Goal: Information Seeking & Learning: Learn about a topic

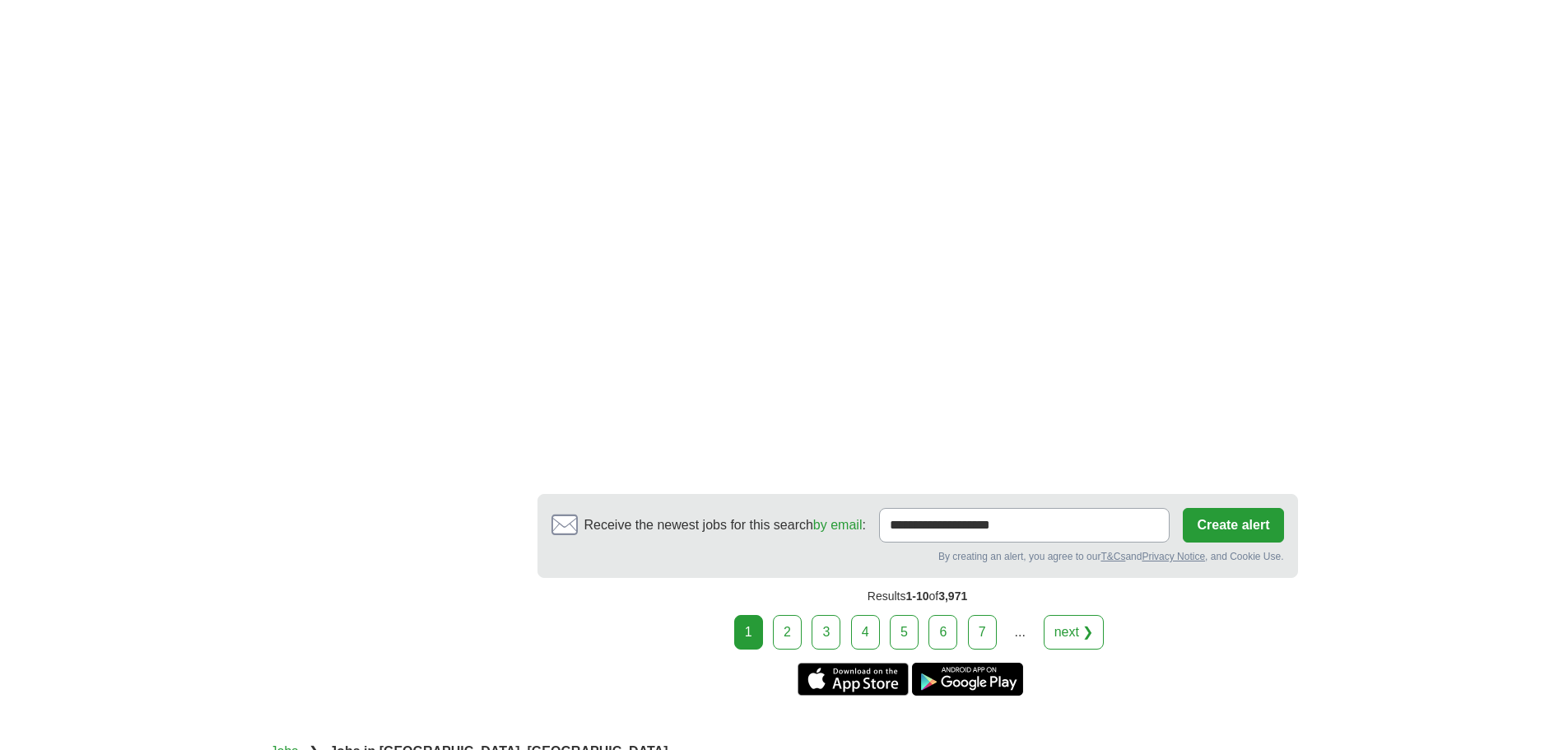
scroll to position [3116, 0]
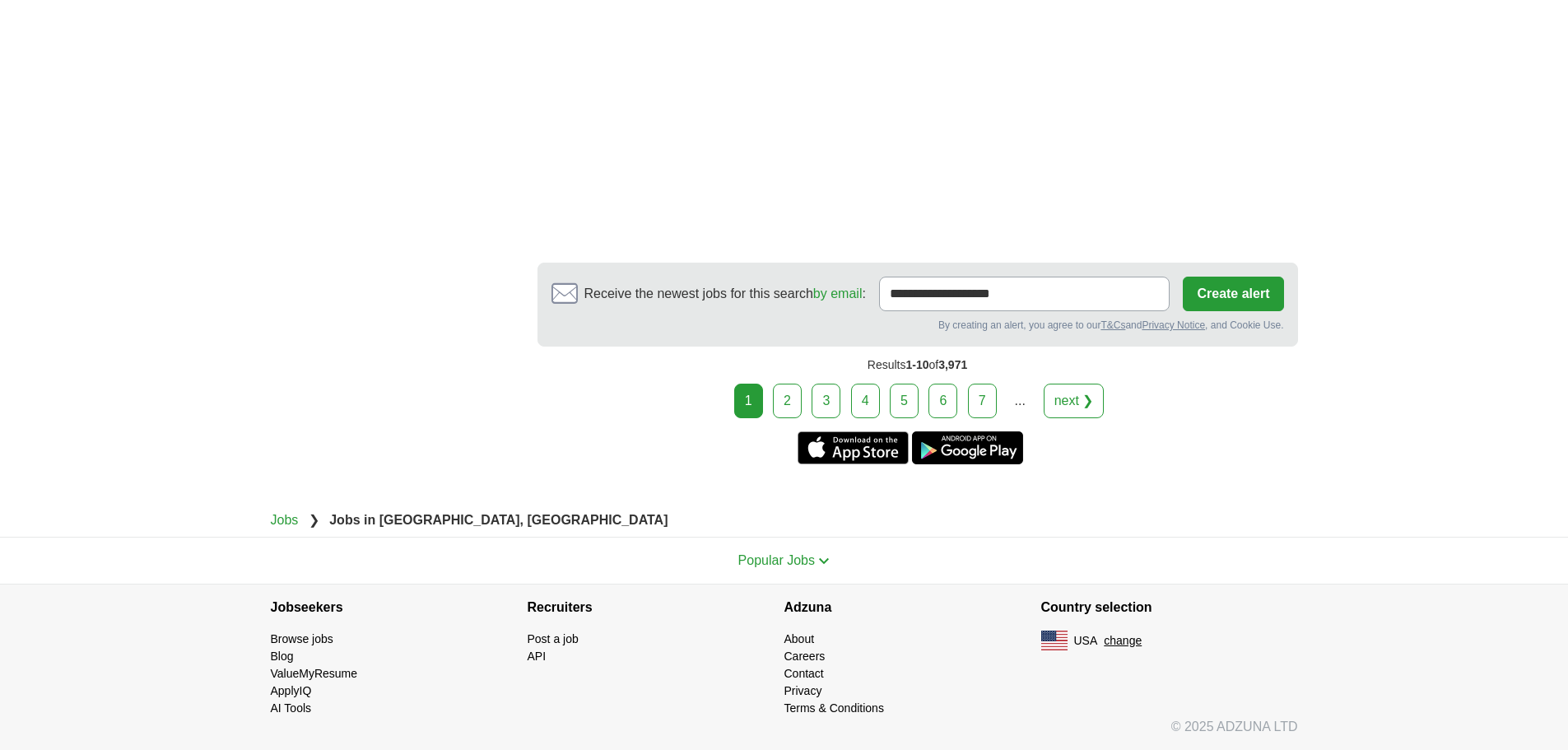
click at [778, 395] on link "2" at bounding box center [787, 400] width 29 height 35
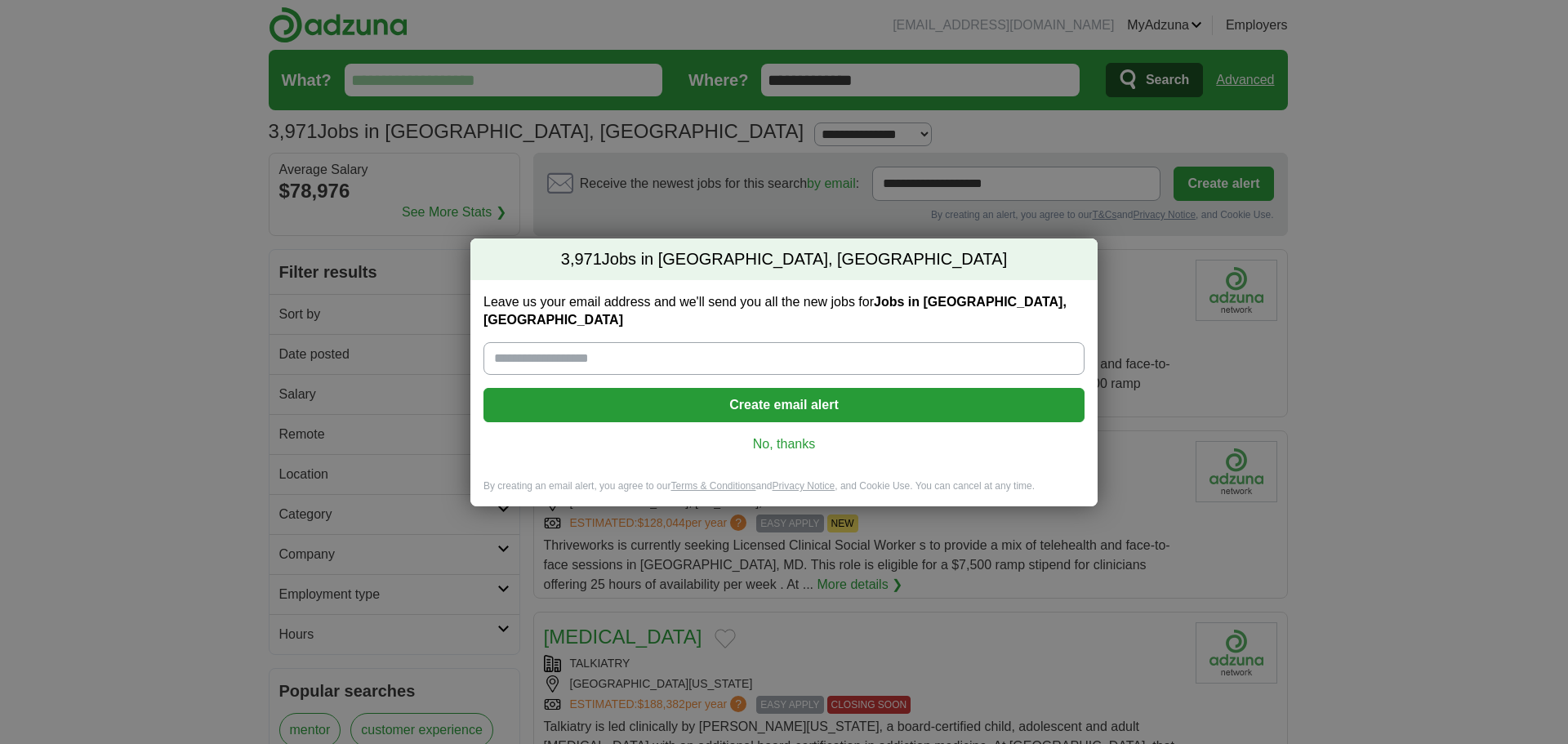
click at [777, 435] on link "No, thanks" at bounding box center [784, 443] width 575 height 18
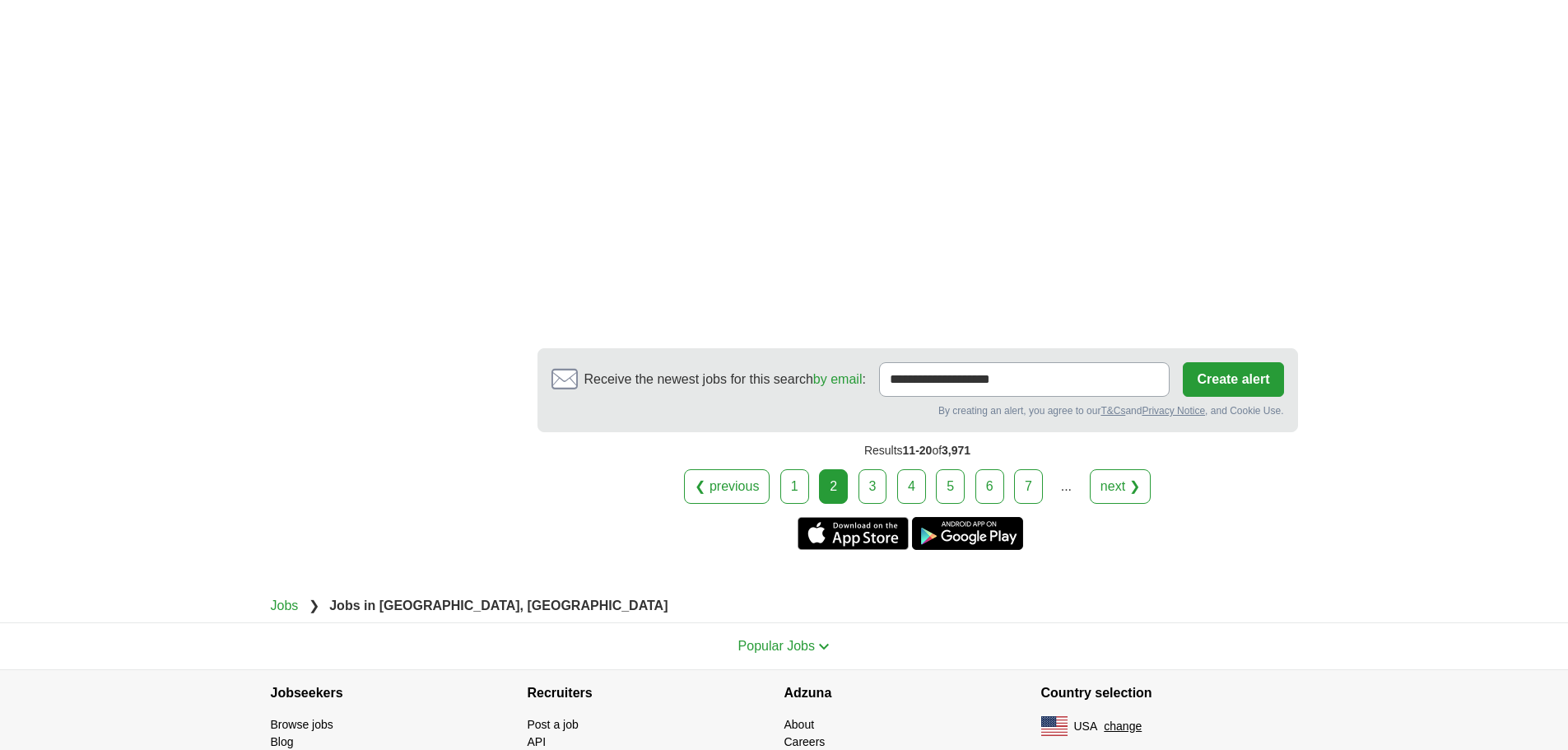
scroll to position [2468, 0]
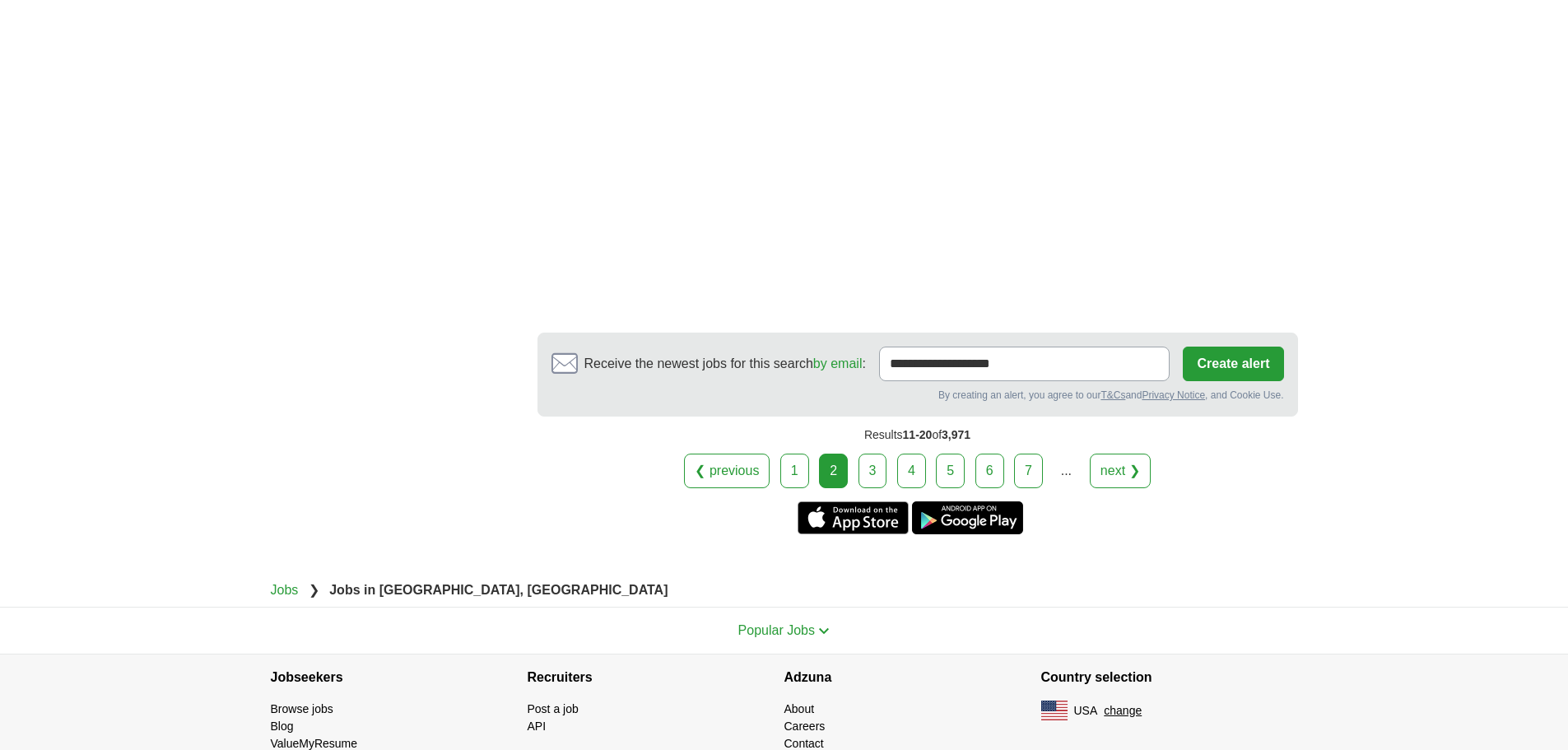
click at [868, 470] on link "3" at bounding box center [872, 471] width 29 height 35
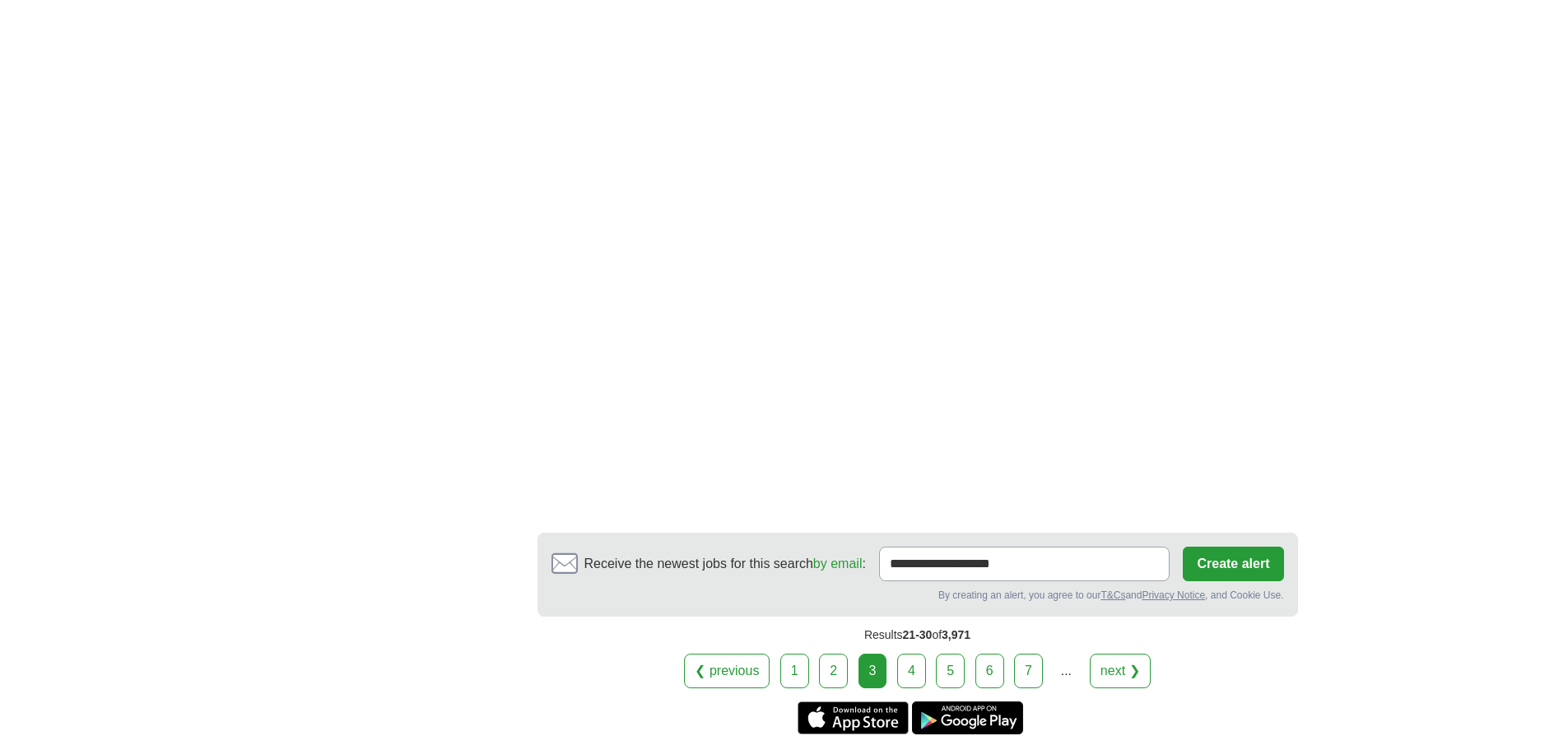
scroll to position [2633, 0]
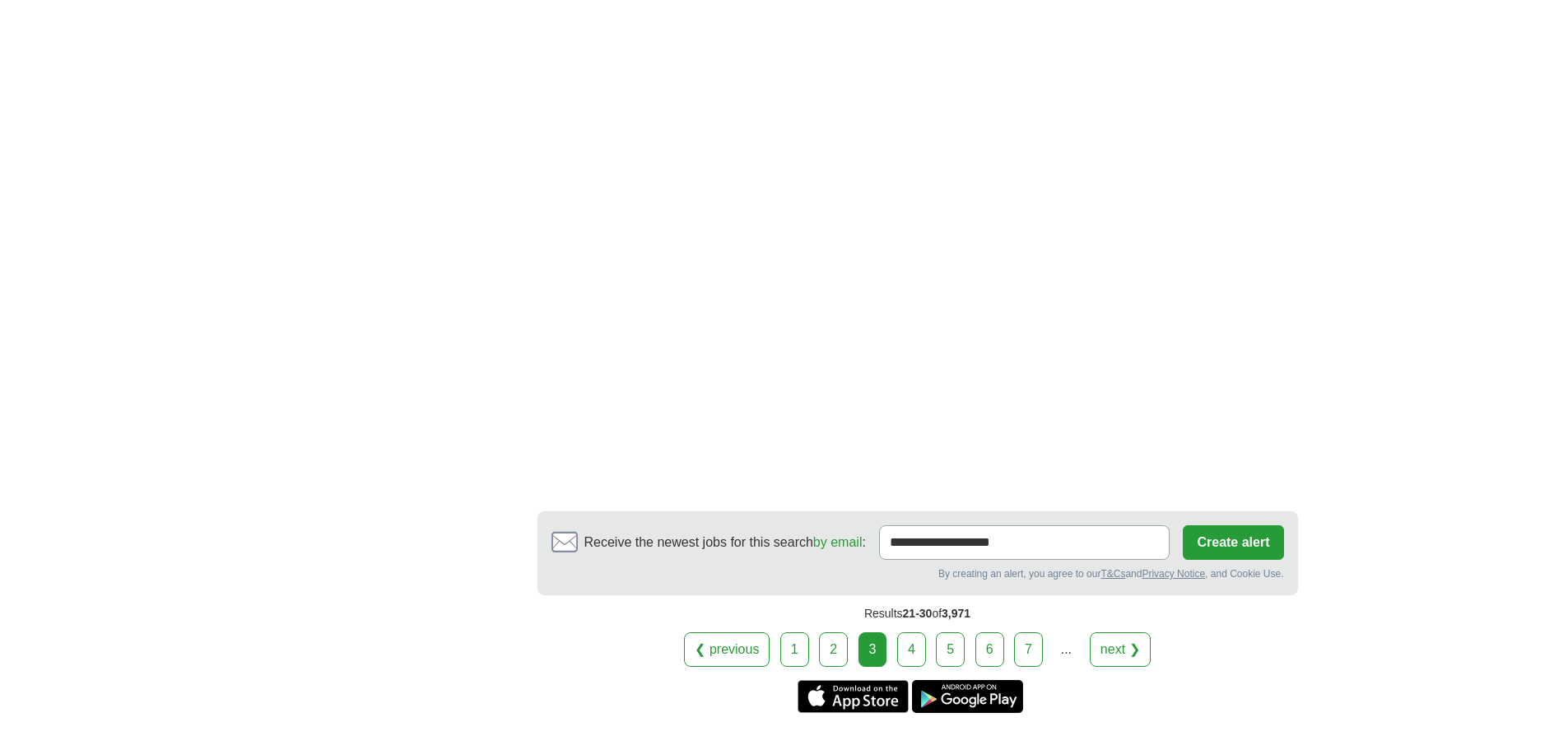
click at [916, 652] on link "4" at bounding box center [911, 649] width 29 height 35
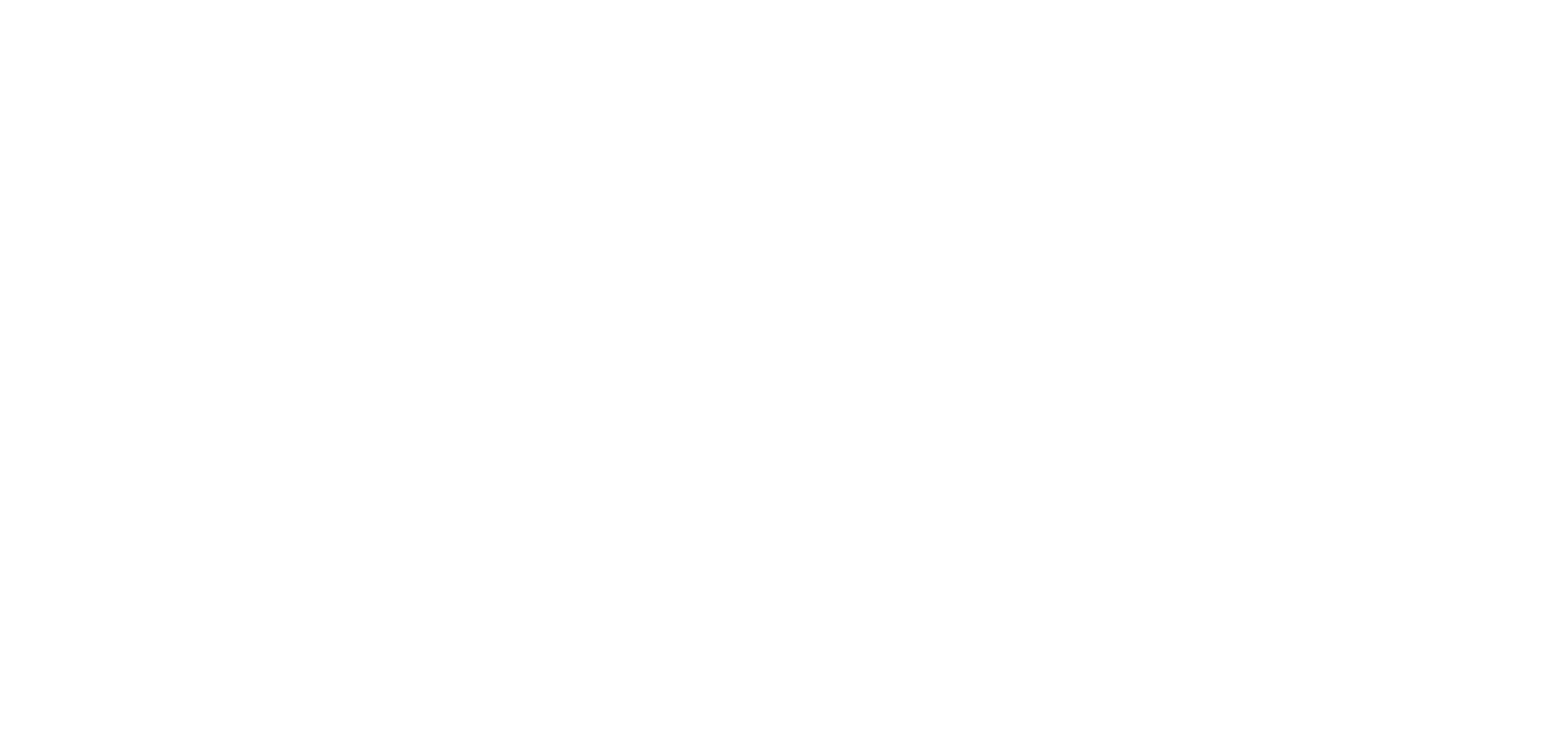
scroll to position [2798, 0]
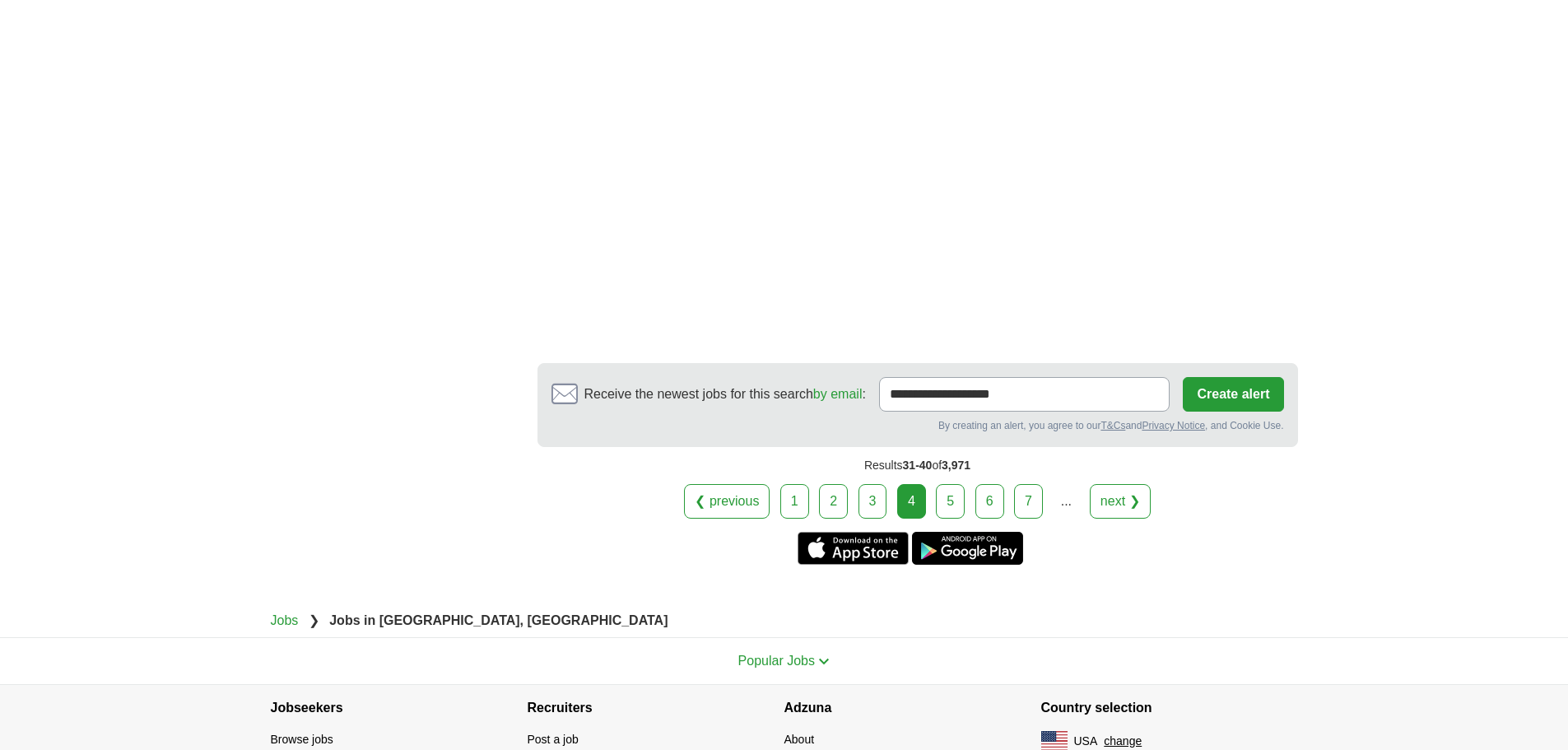
click at [951, 484] on link "5" at bounding box center [950, 501] width 29 height 35
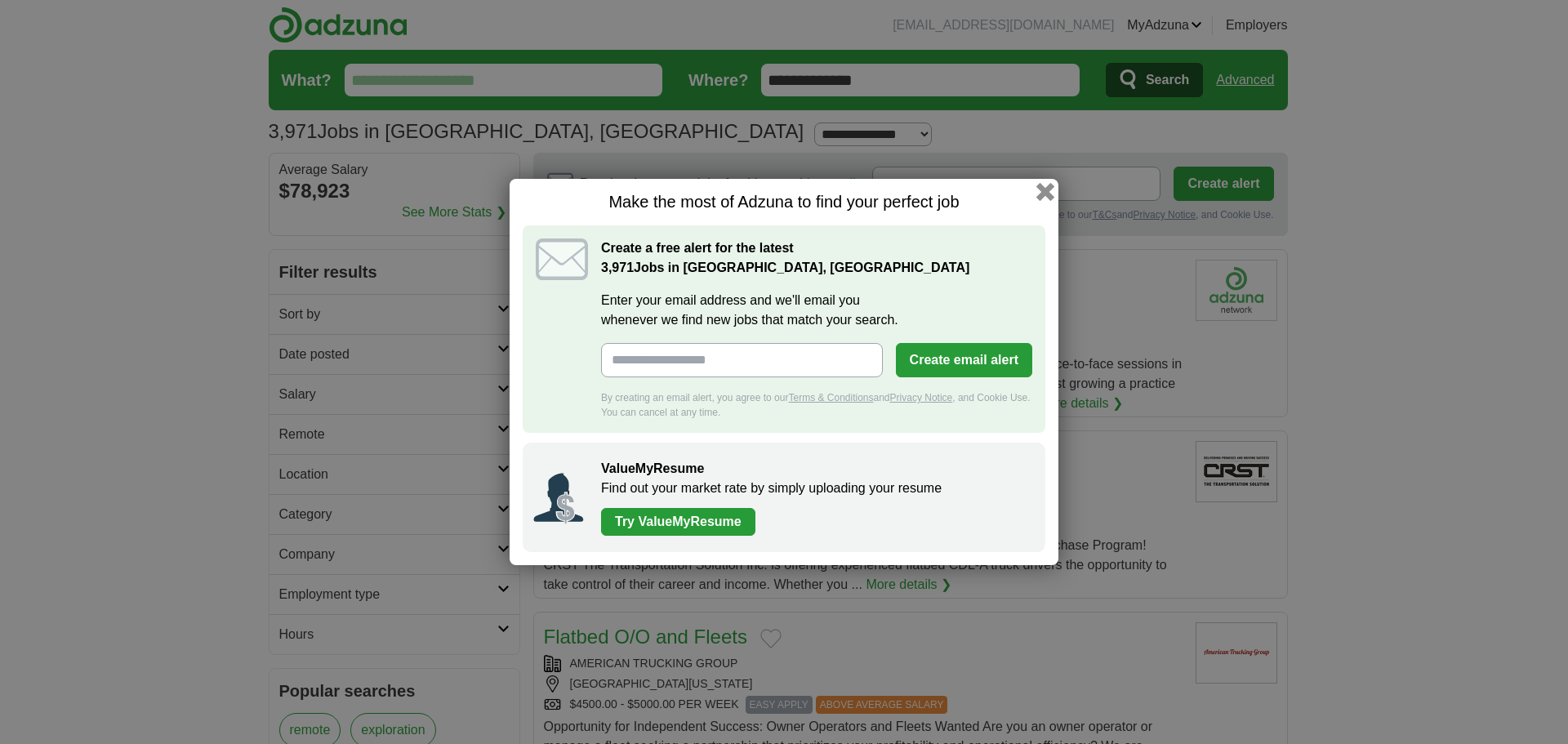
click at [1045, 189] on button "button" at bounding box center [1044, 191] width 18 height 18
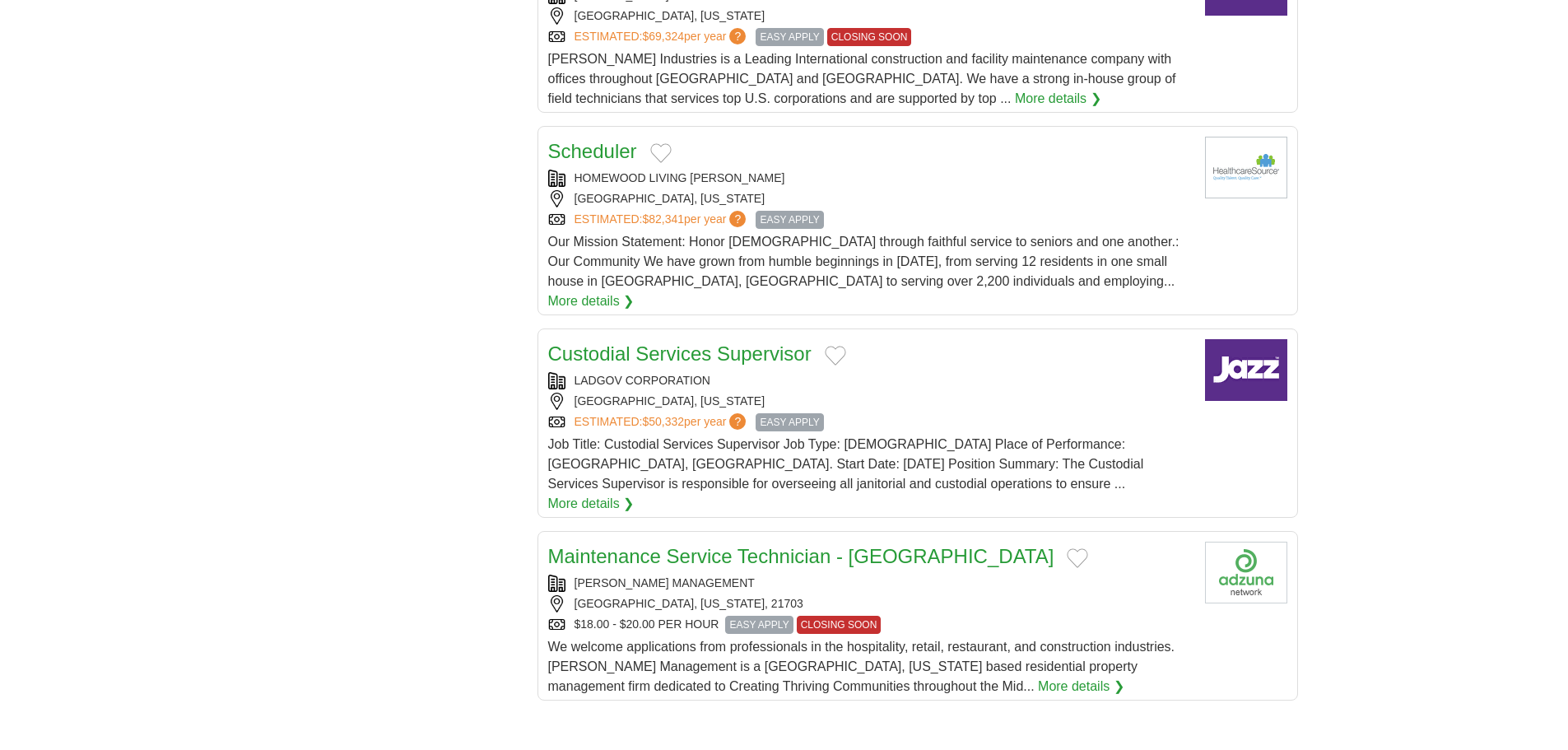
scroll to position [1564, 0]
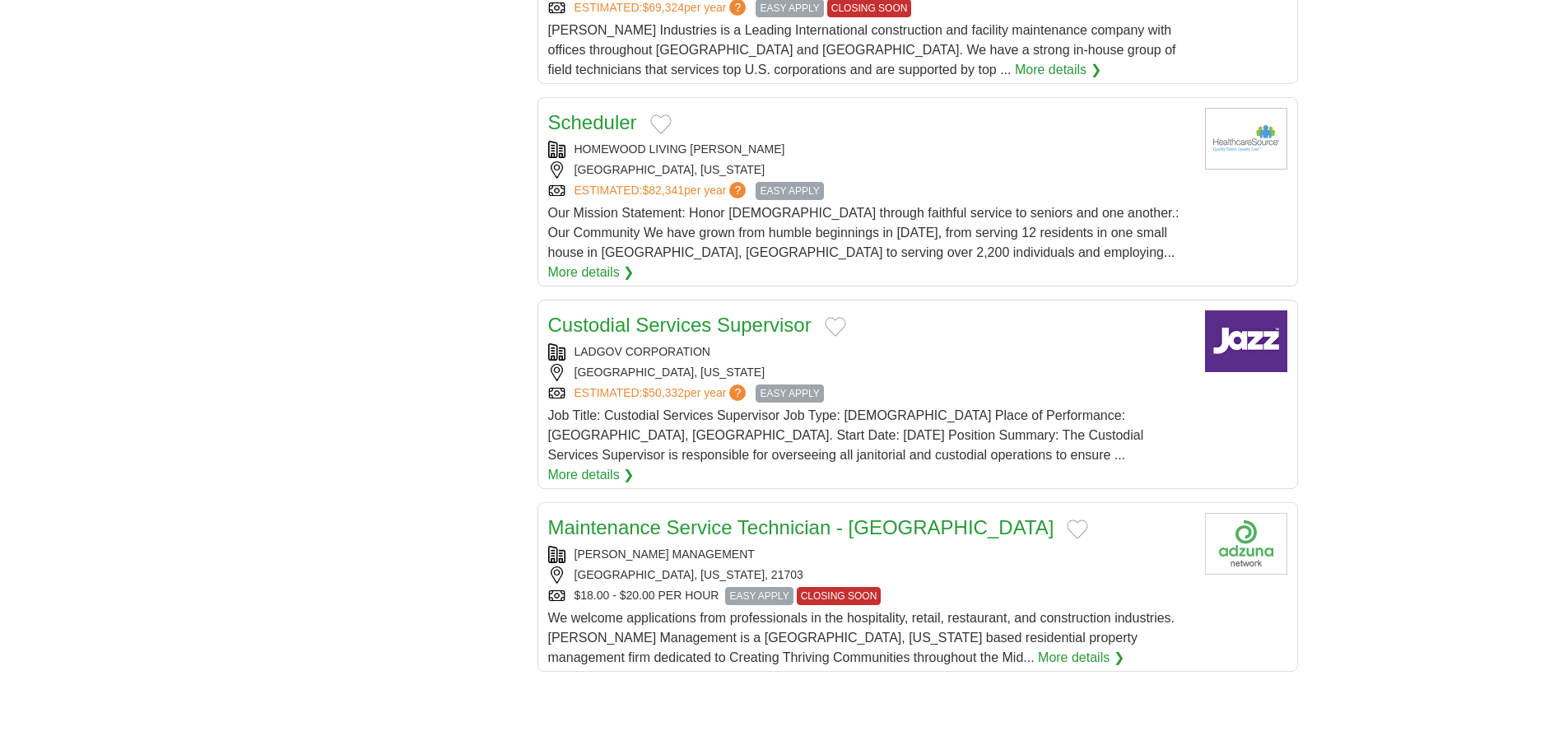
click at [635, 465] on link "More details ❯" at bounding box center [591, 474] width 87 height 20
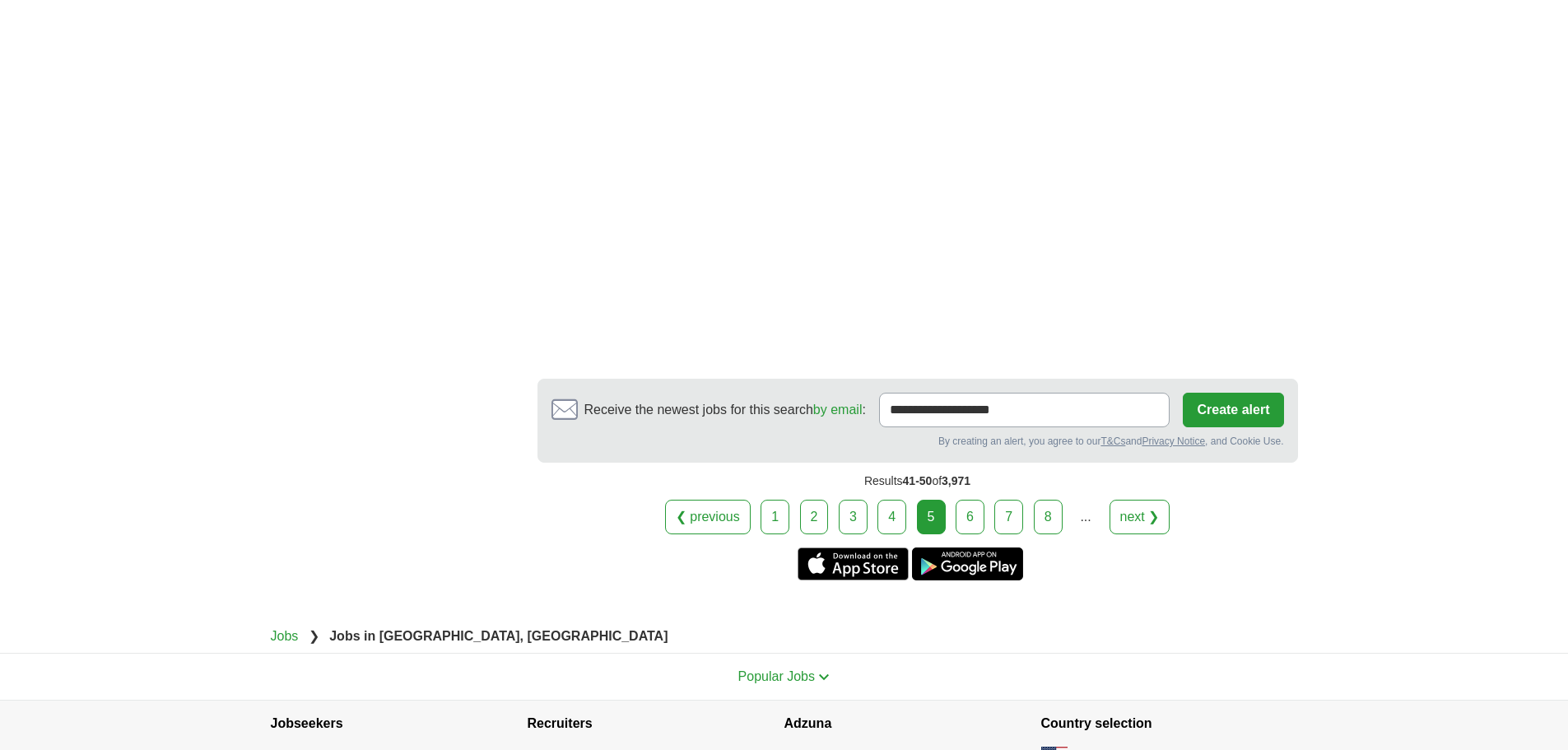
scroll to position [2715, 0]
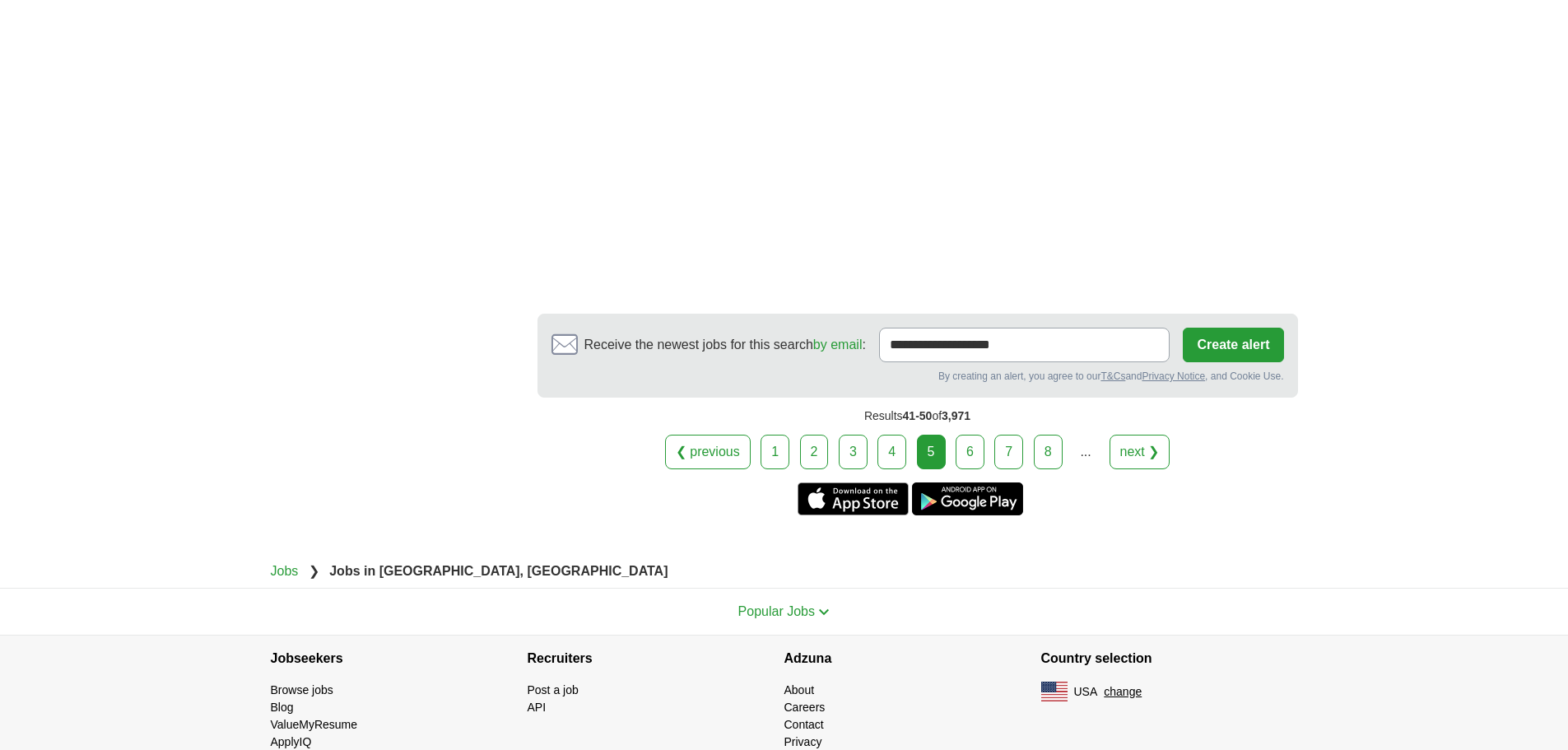
click at [975, 435] on link "6" at bounding box center [970, 452] width 29 height 35
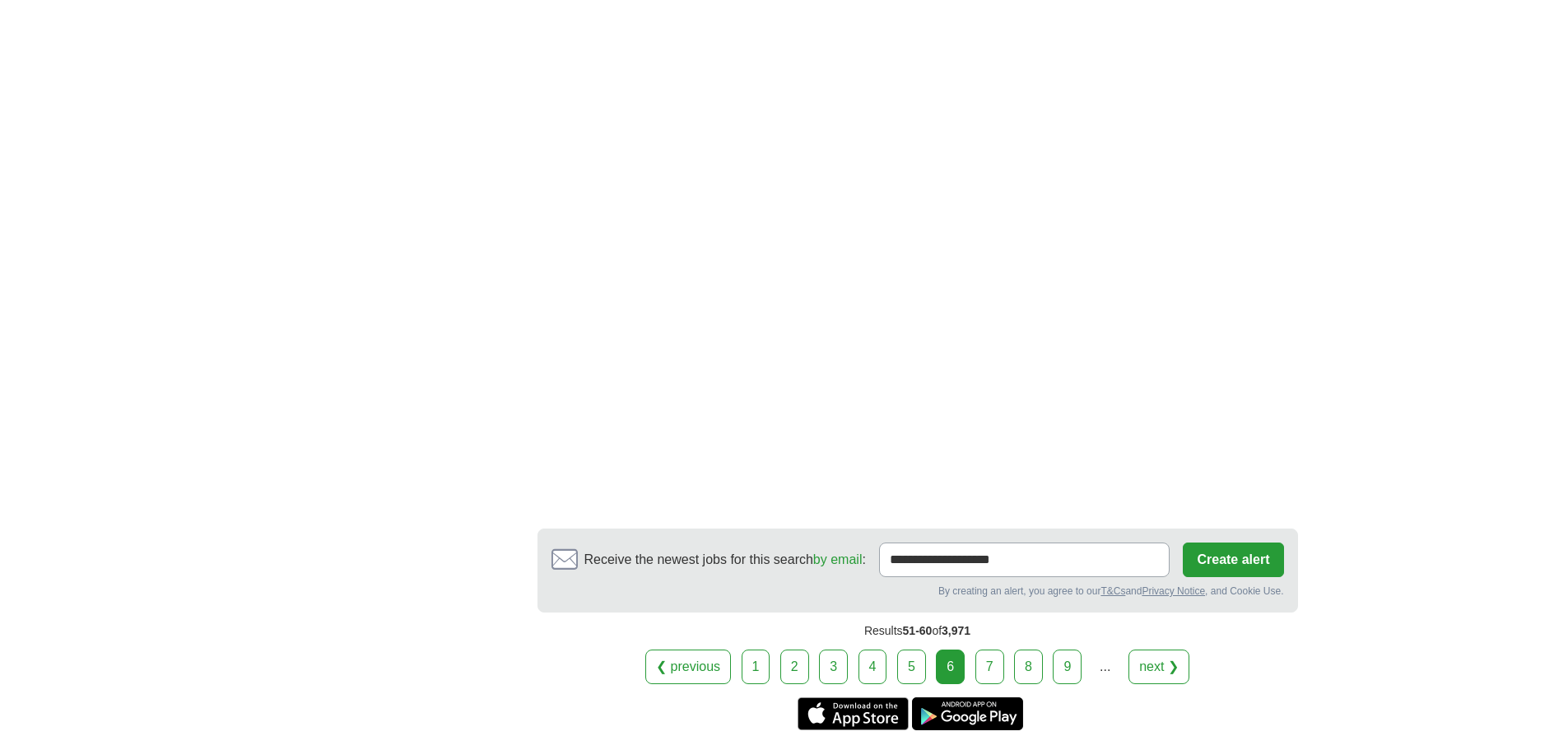
scroll to position [2633, 0]
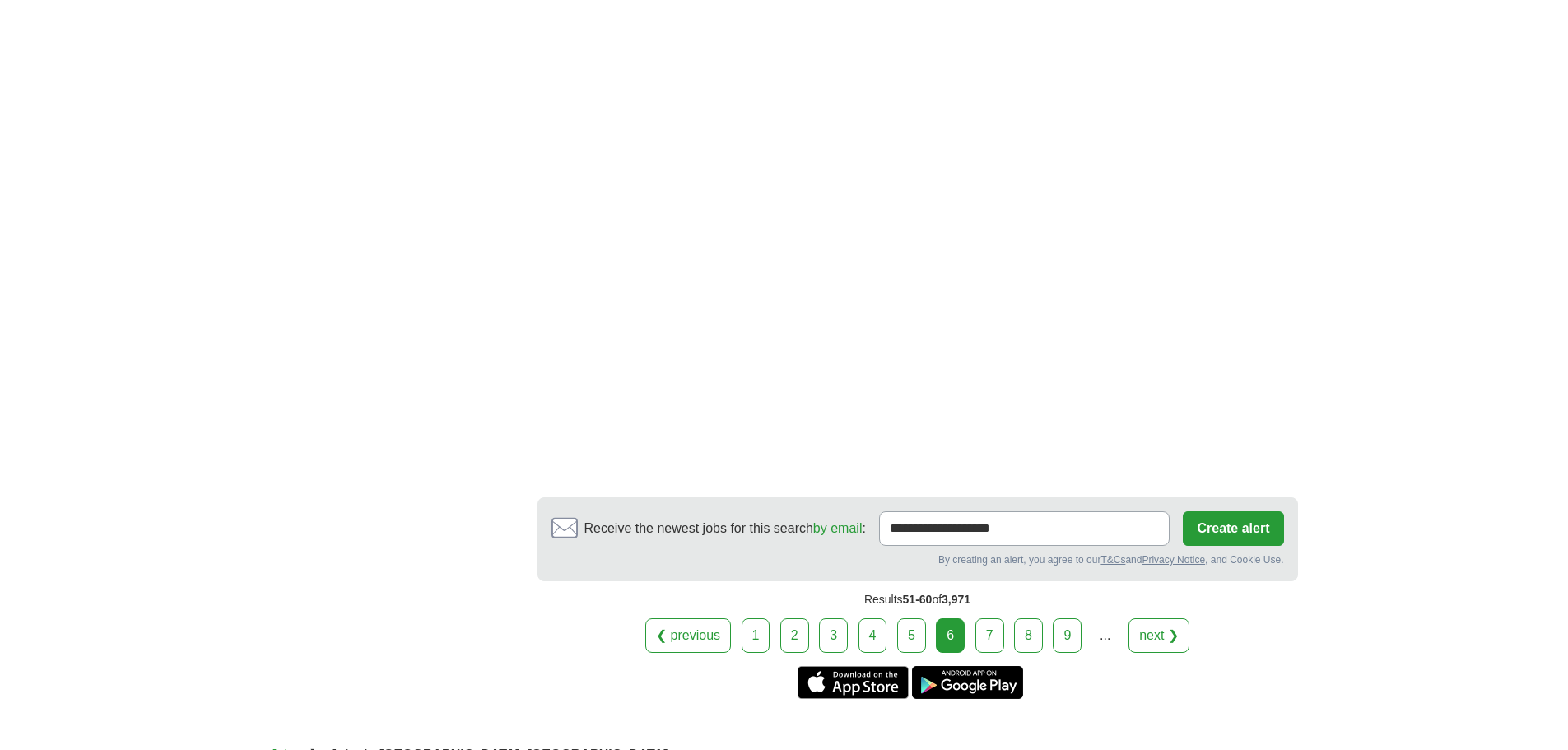
click at [982, 618] on link "7" at bounding box center [990, 635] width 29 height 35
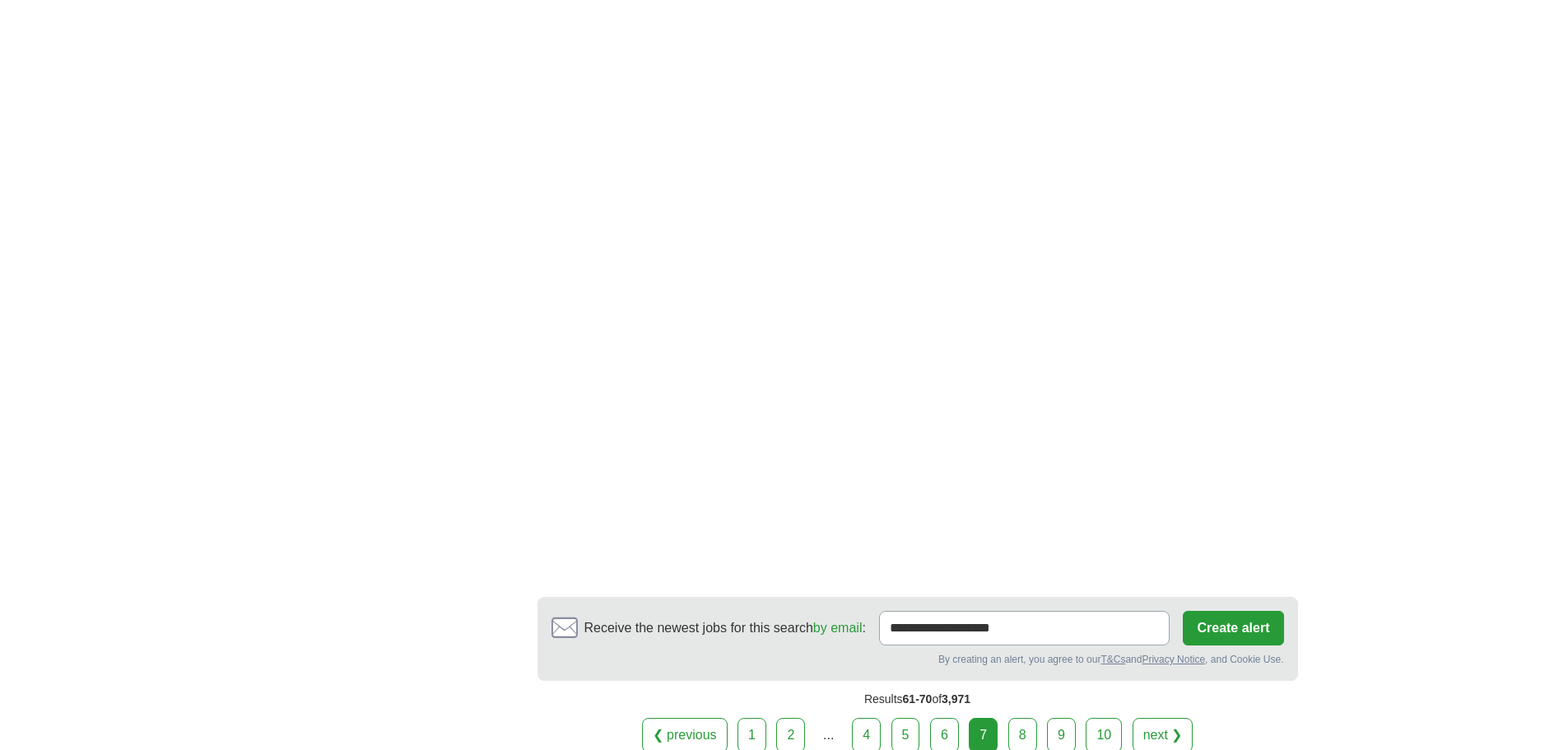
scroll to position [3110, 0]
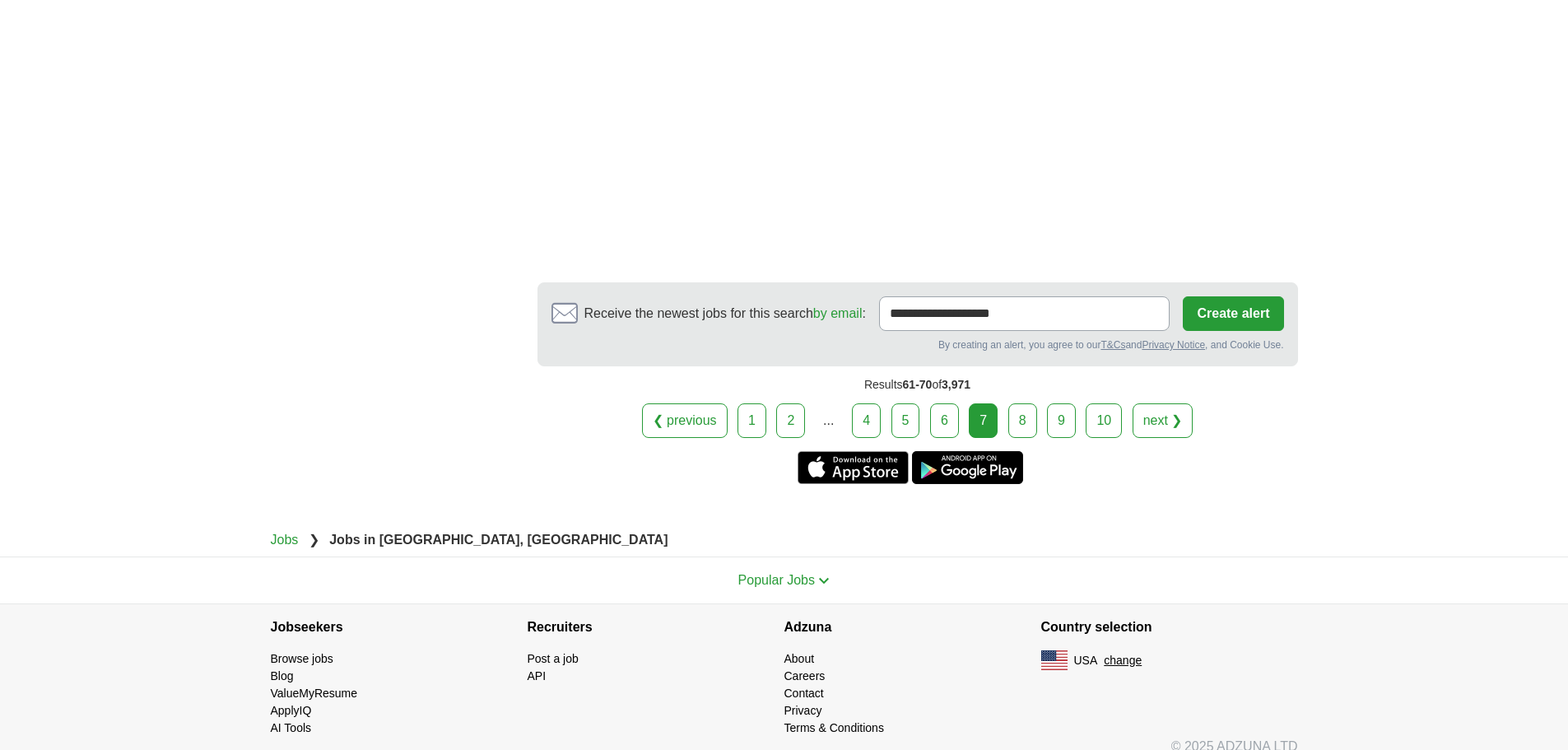
click at [1024, 403] on link "8" at bounding box center [1023, 420] width 29 height 35
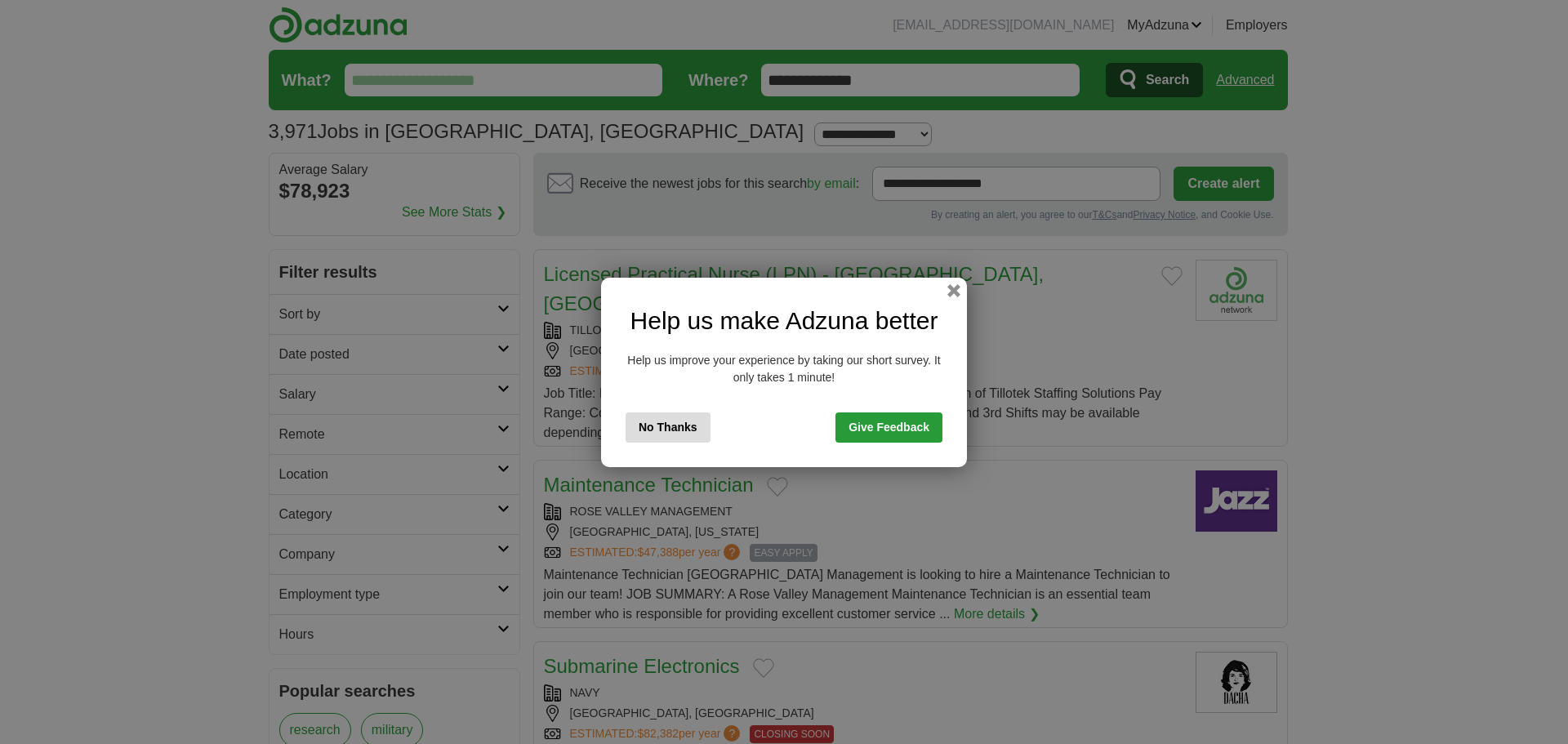
click at [668, 433] on button "No Thanks" at bounding box center [668, 427] width 85 height 30
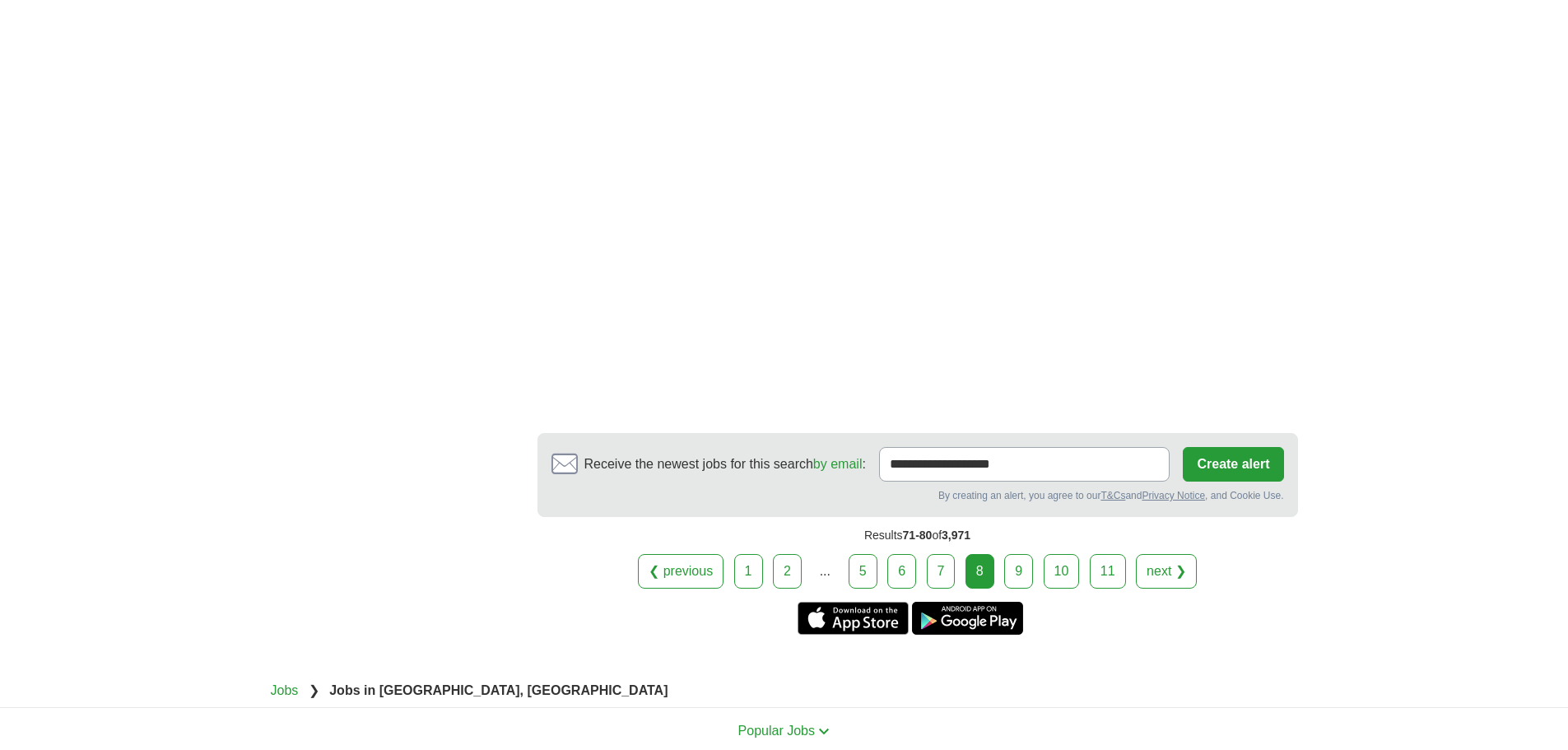
scroll to position [2880, 0]
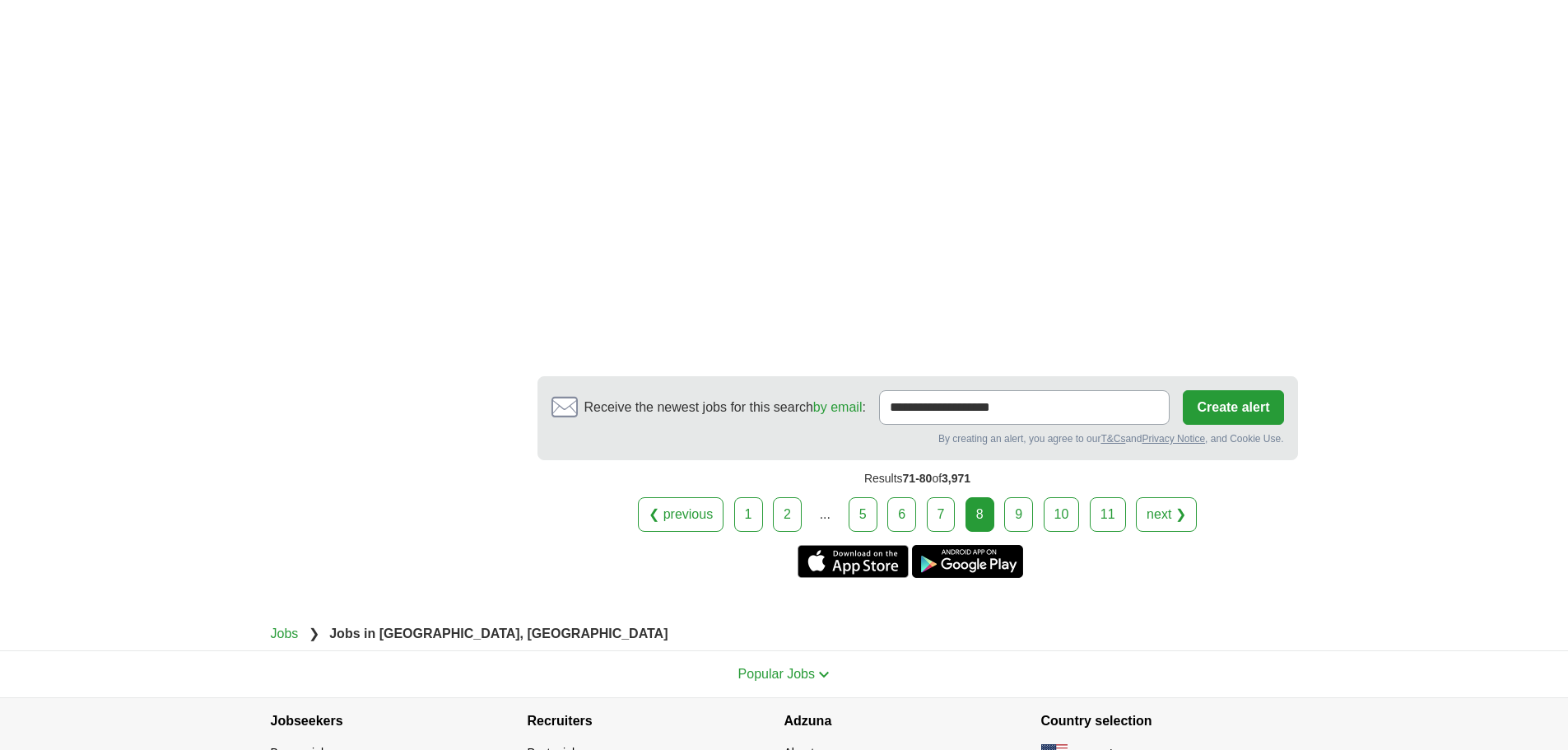
click at [1018, 497] on link "9" at bounding box center [1018, 514] width 29 height 35
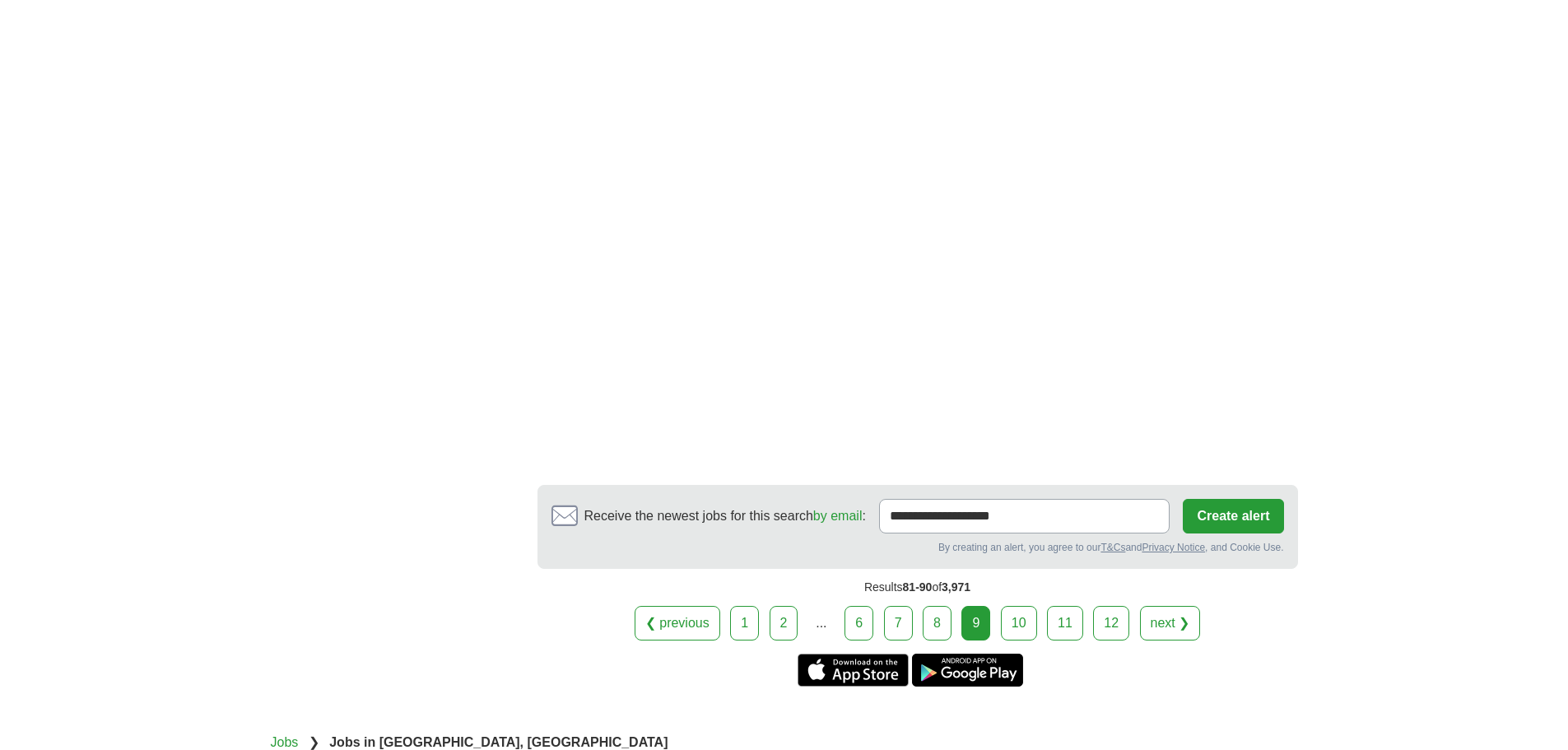
scroll to position [2798, 0]
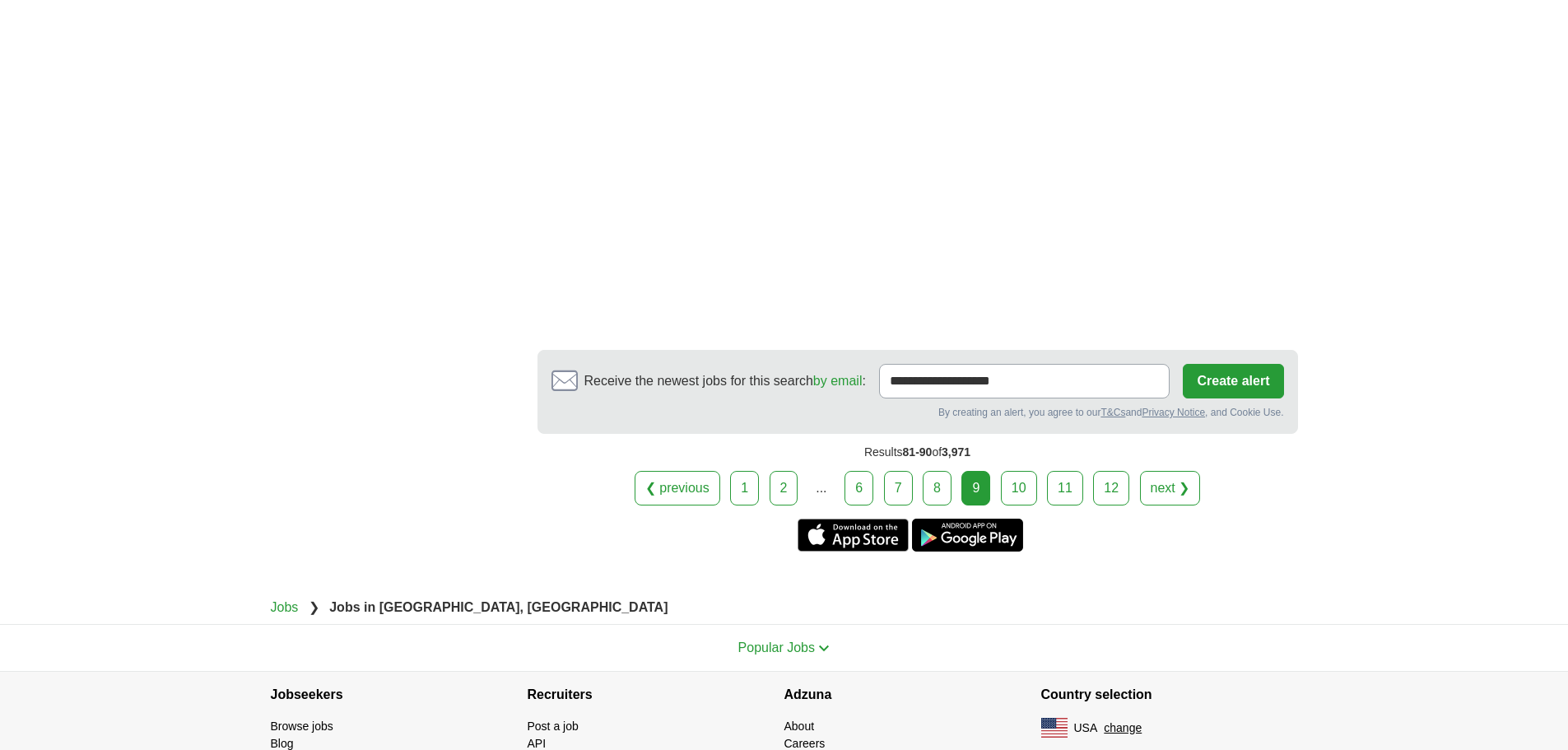
click at [1028, 471] on link "10" at bounding box center [1018, 488] width 37 height 35
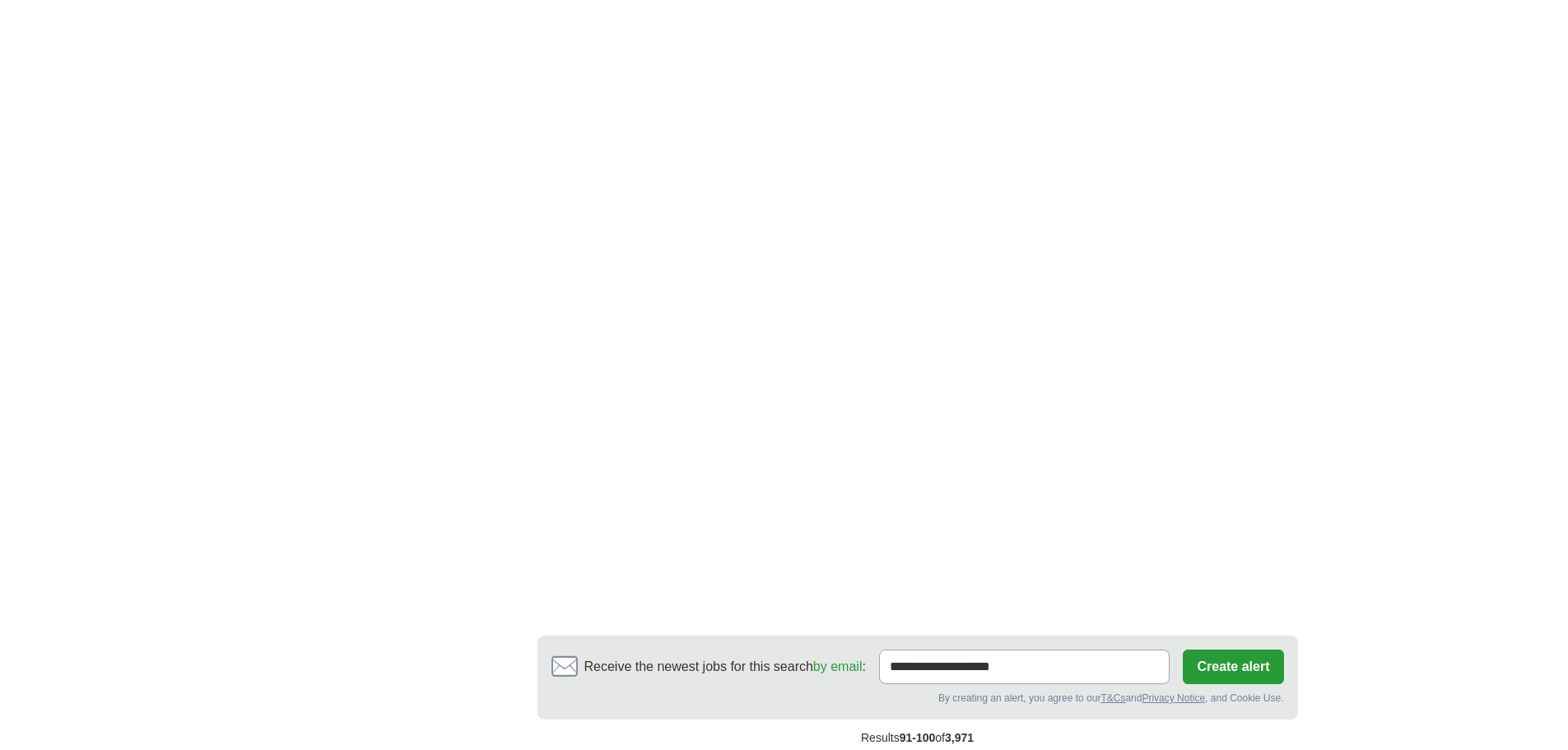
scroll to position [3044, 0]
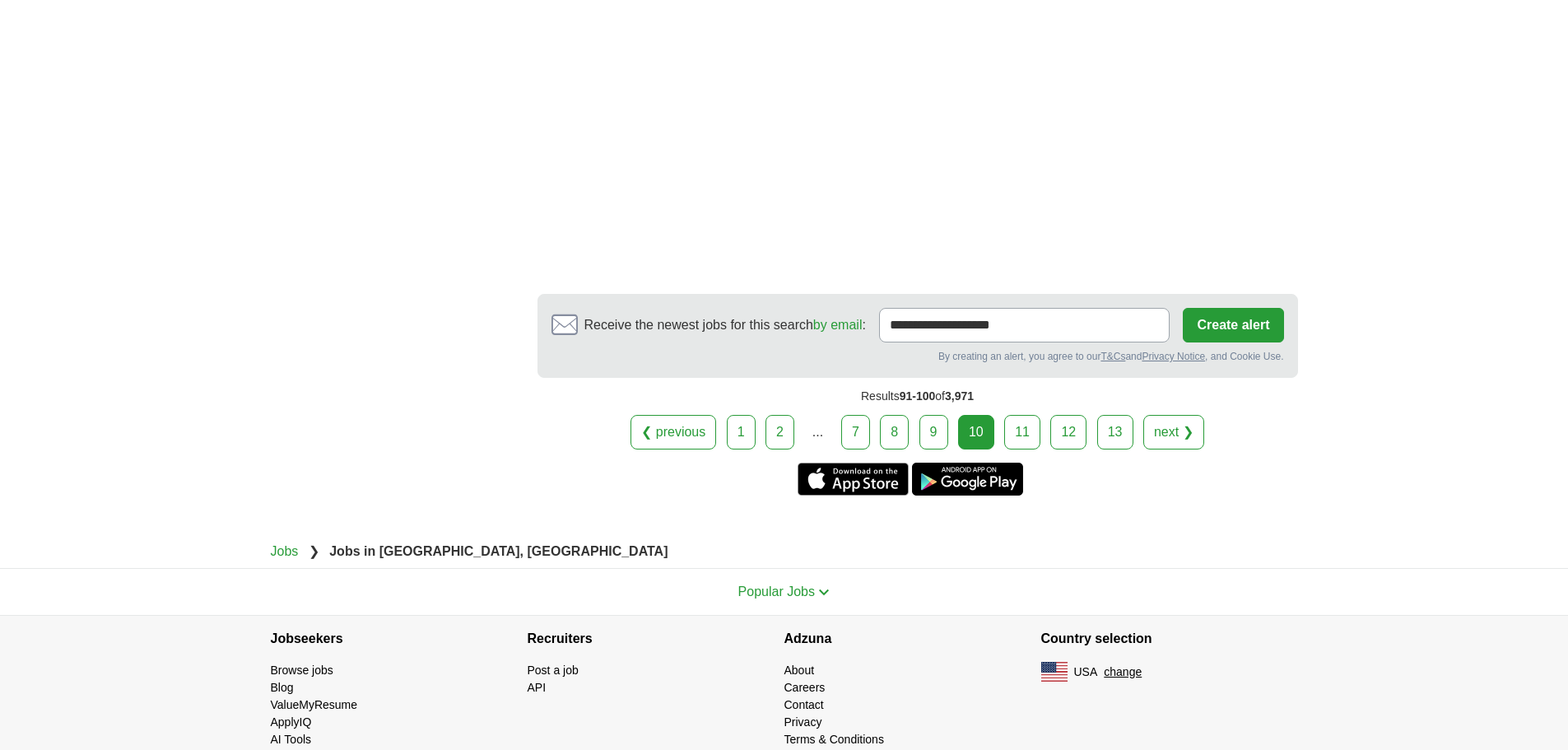
click at [1026, 414] on link "11" at bounding box center [1022, 431] width 37 height 35
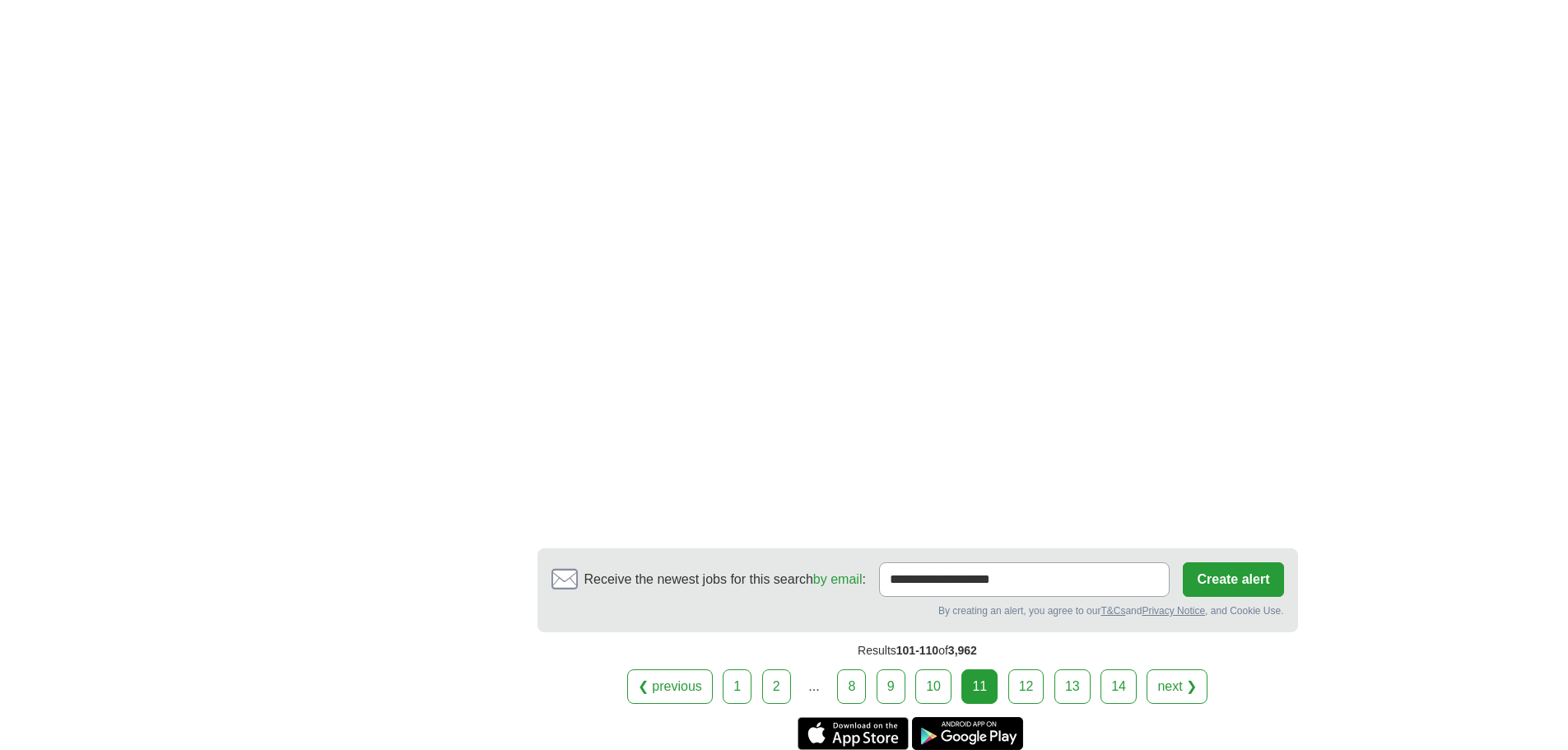
scroll to position [2798, 0]
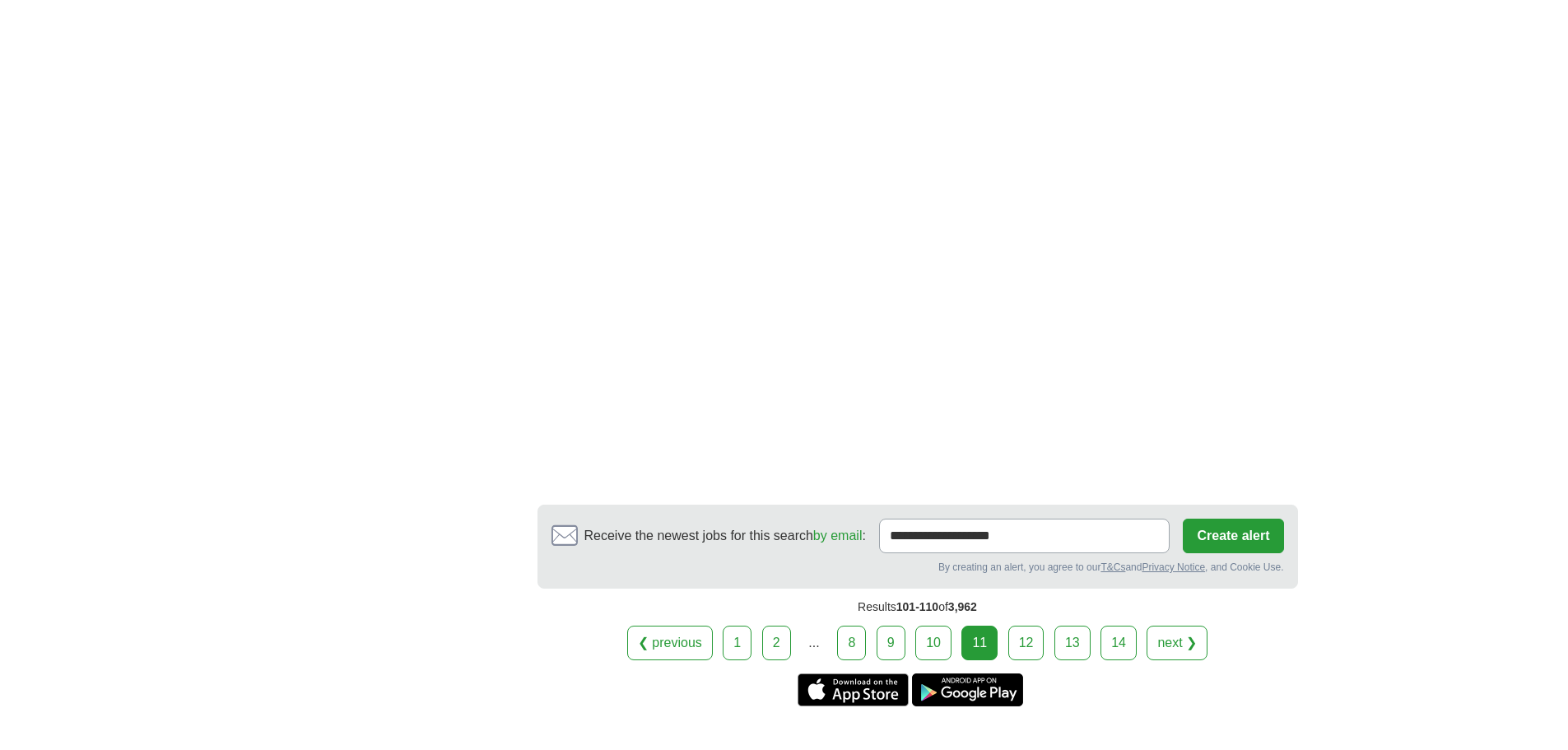
click at [1023, 625] on link "12" at bounding box center [1026, 642] width 37 height 35
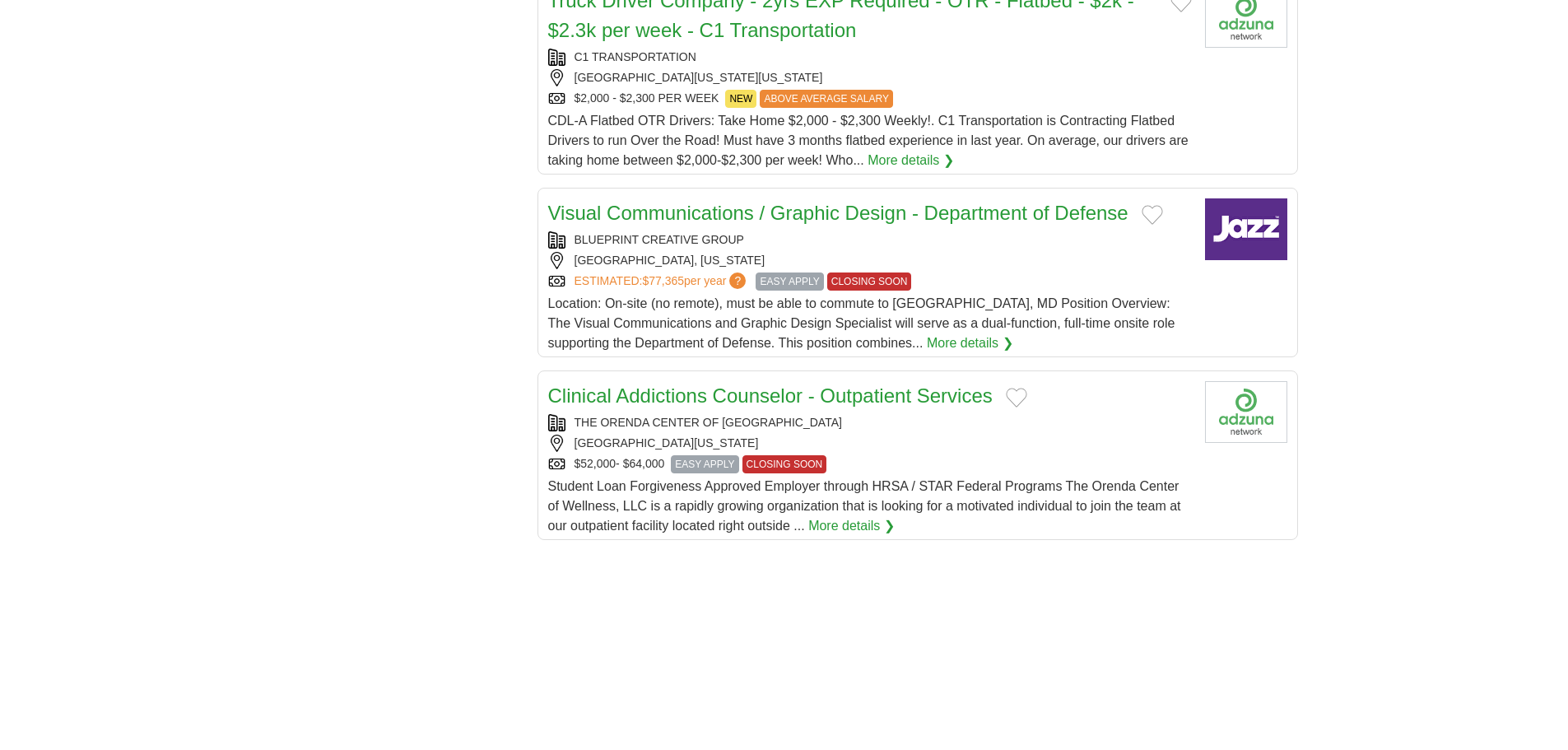
scroll to position [1728, 0]
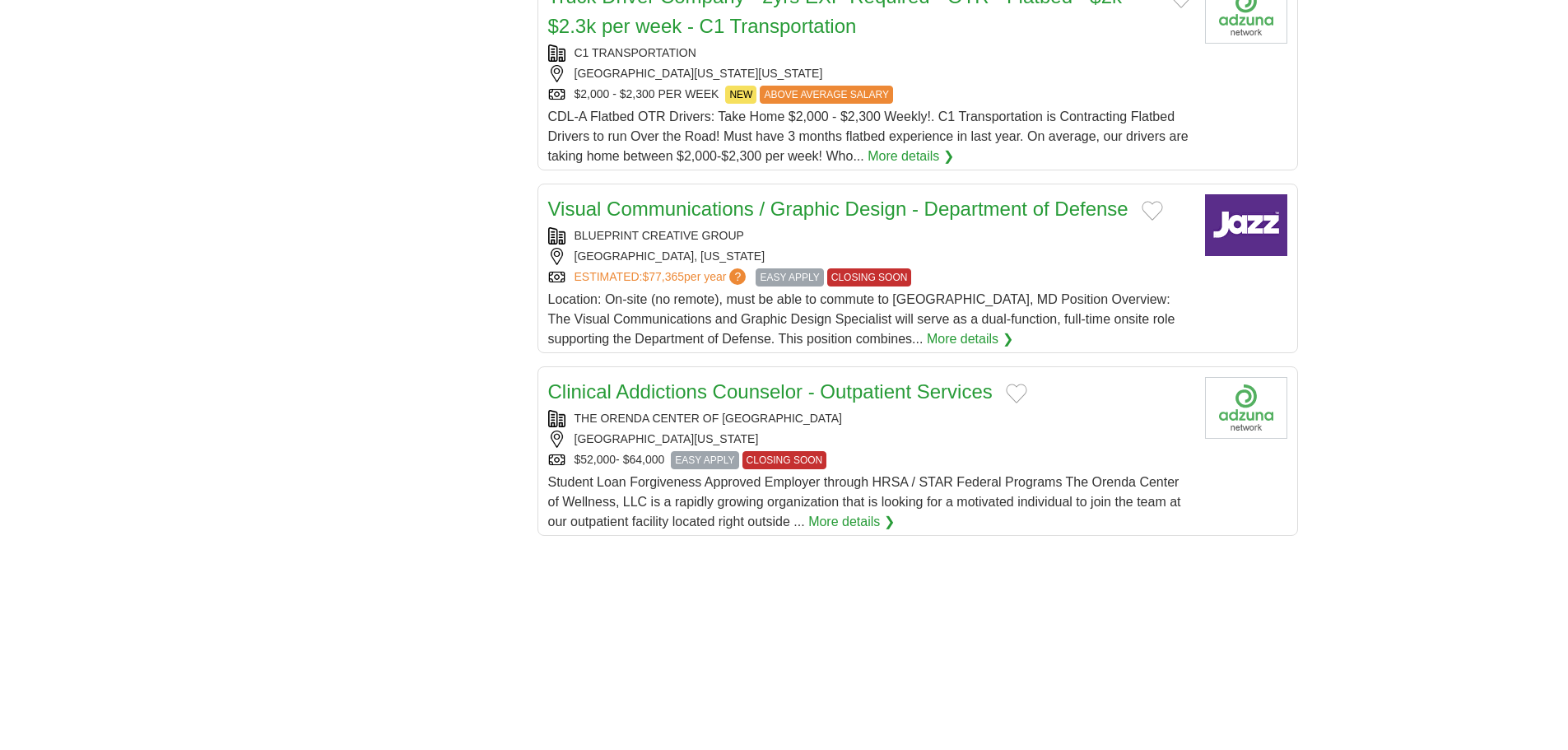
click at [927, 330] on link "More details ❯" at bounding box center [970, 339] width 87 height 20
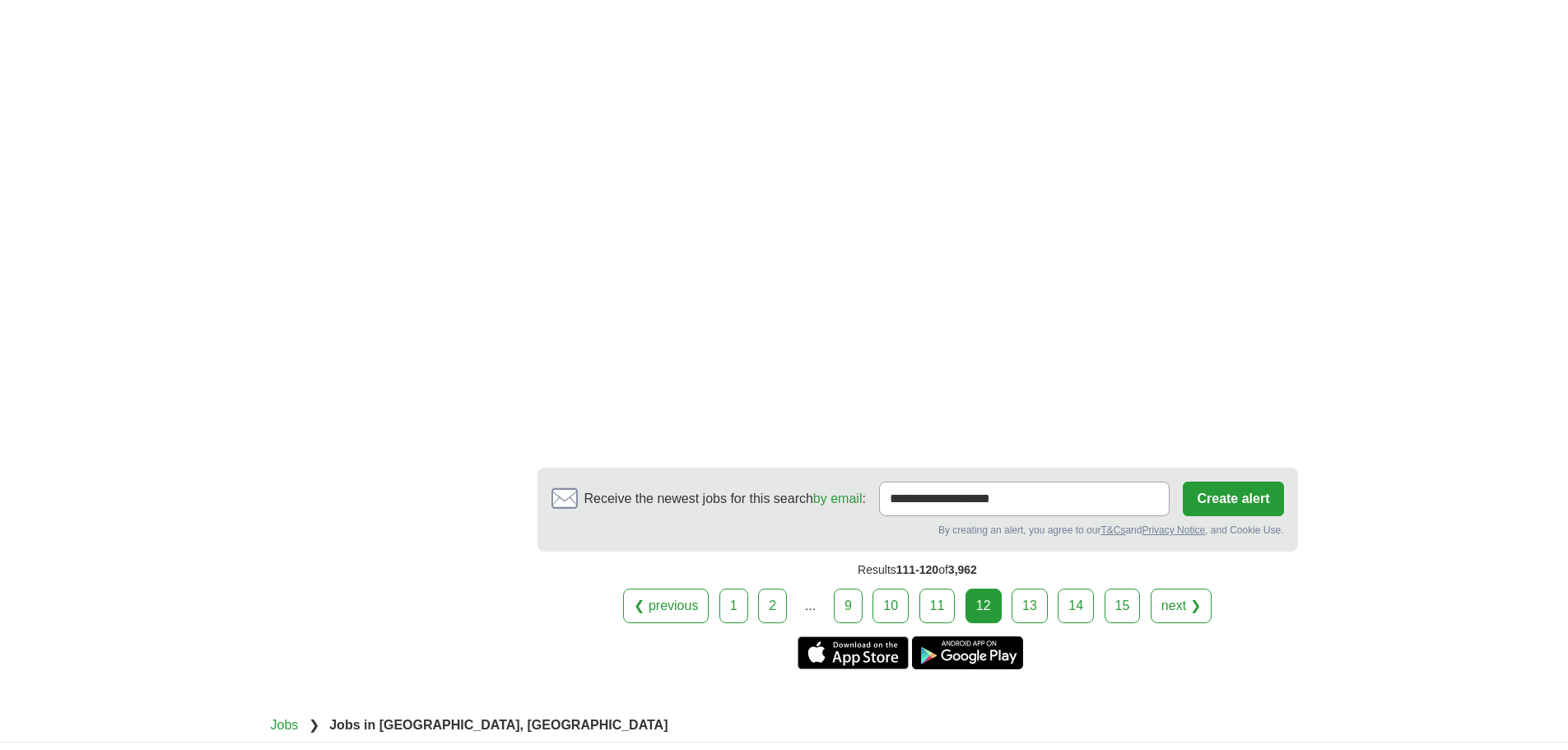
scroll to position [2880, 0]
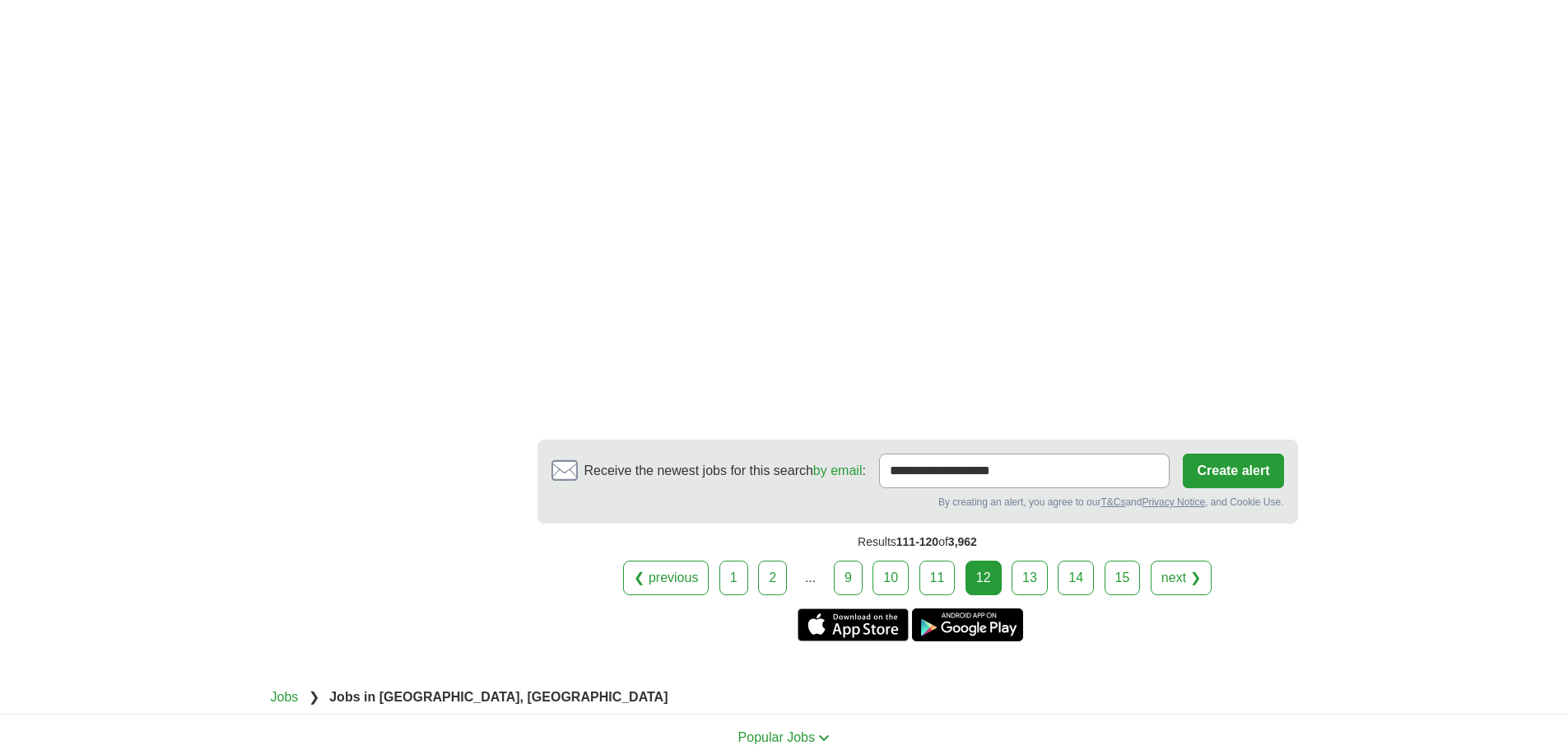
click at [1021, 561] on link "13" at bounding box center [1029, 578] width 37 height 35
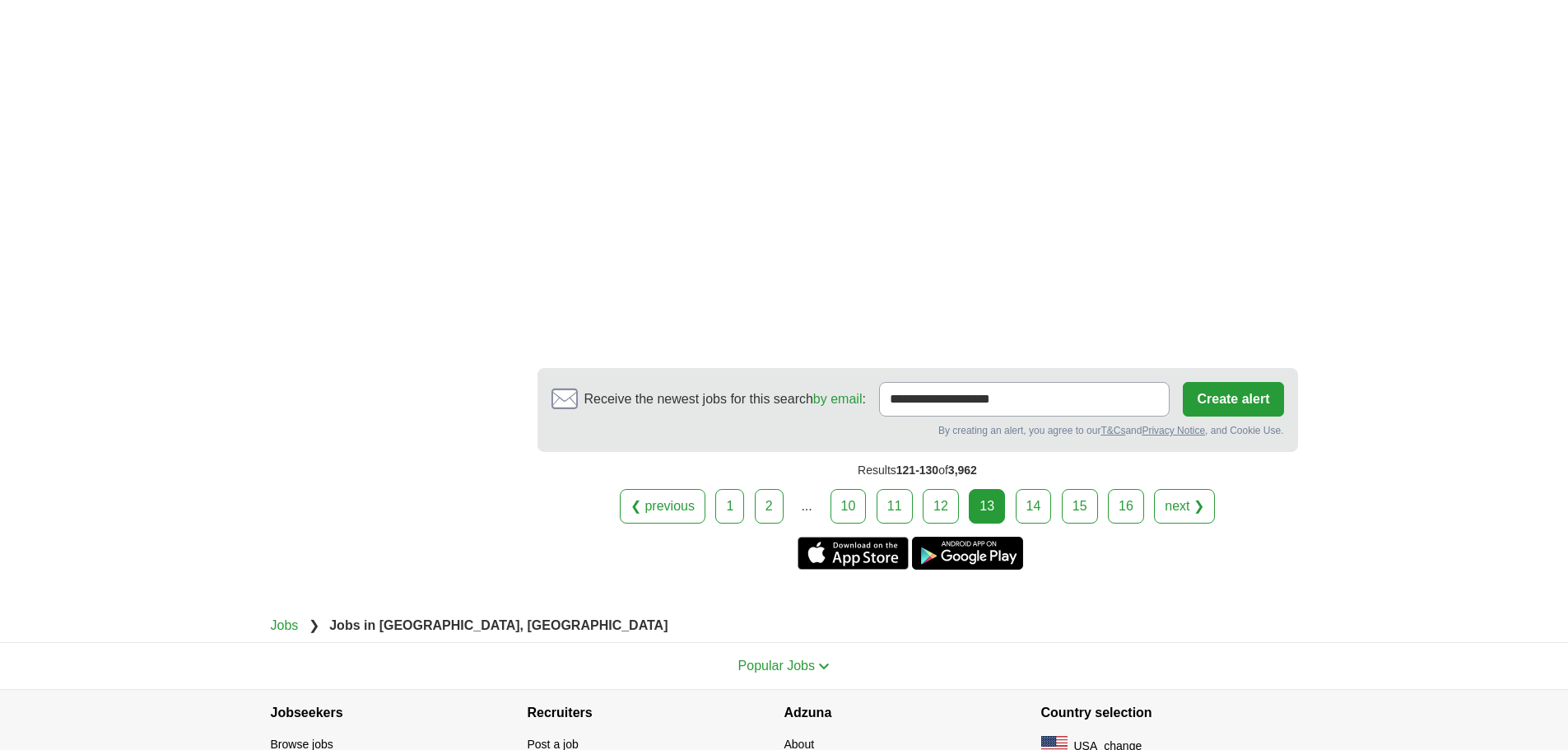
scroll to position [2880, 0]
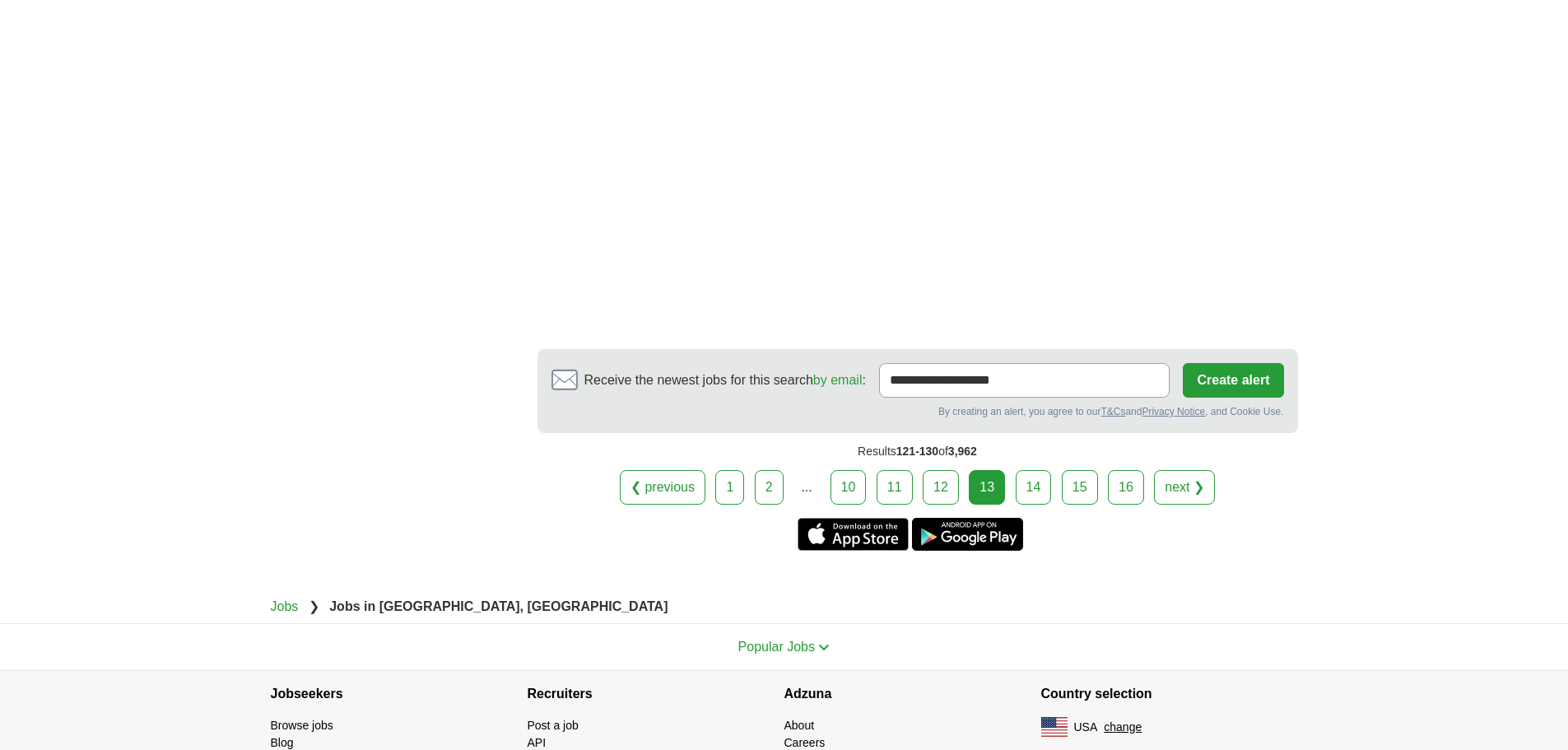
click at [1028, 470] on link "14" at bounding box center [1033, 487] width 37 height 35
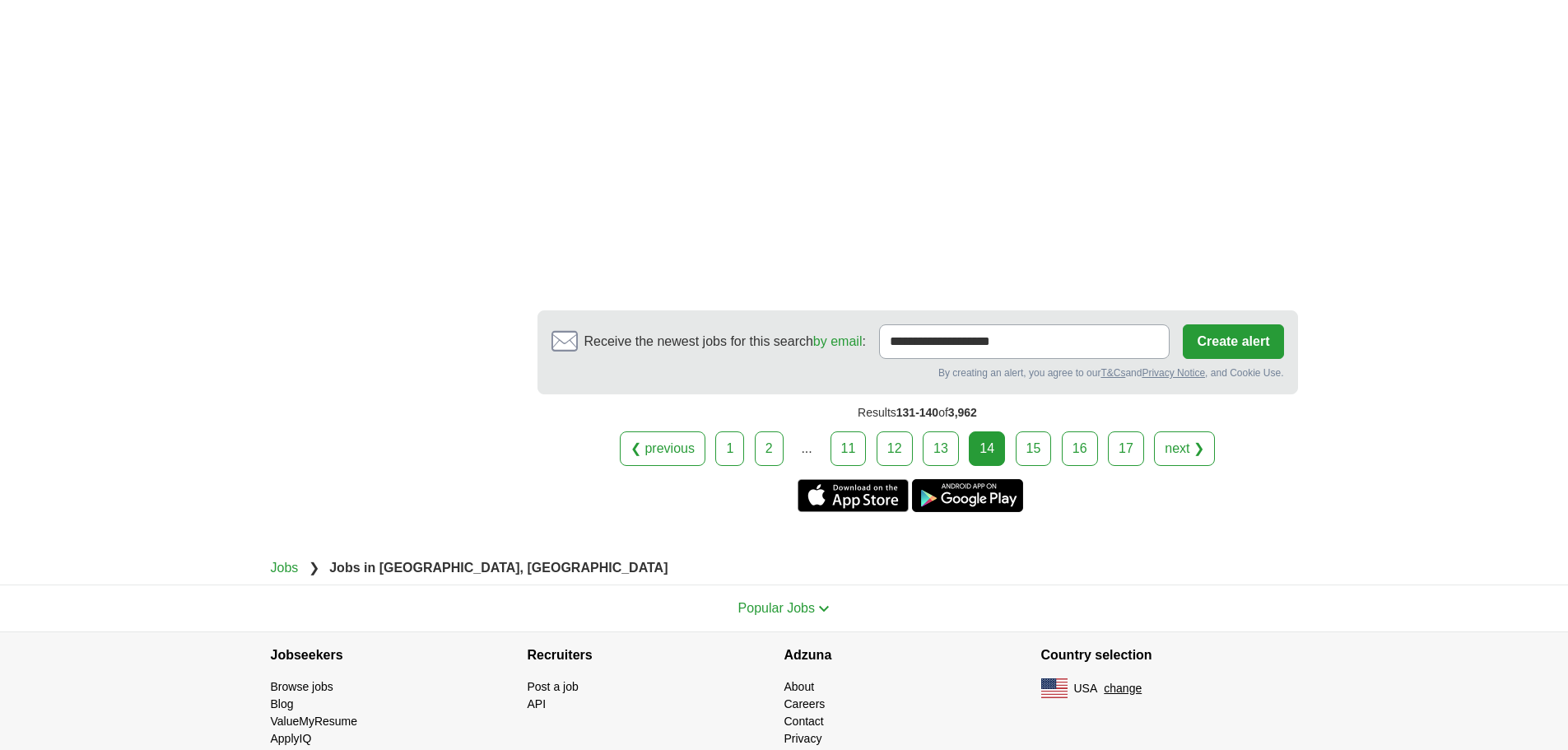
scroll to position [2963, 0]
click at [1030, 430] on link "15" at bounding box center [1033, 447] width 37 height 35
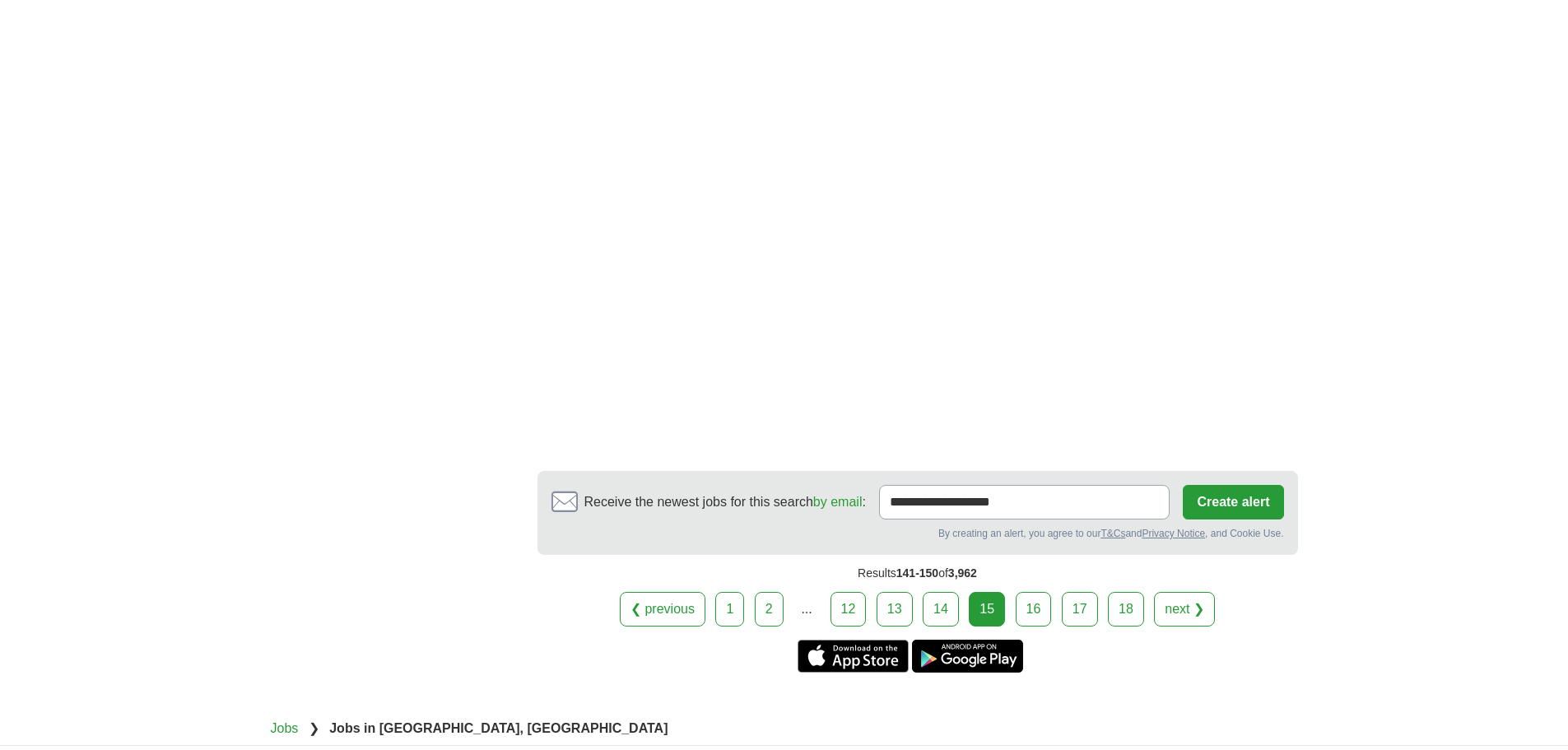
scroll to position [2798, 0]
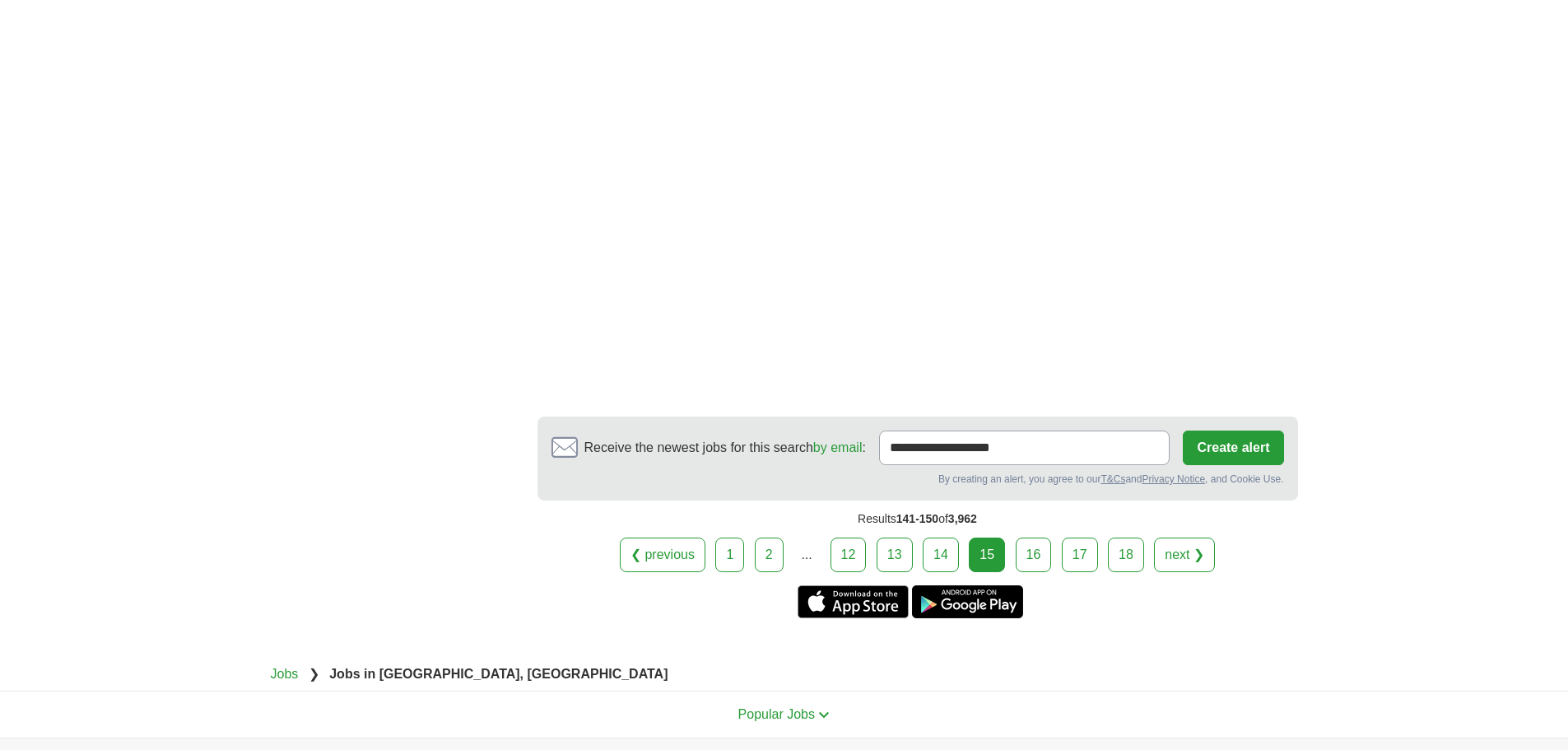
click at [1031, 540] on link "16" at bounding box center [1033, 555] width 37 height 35
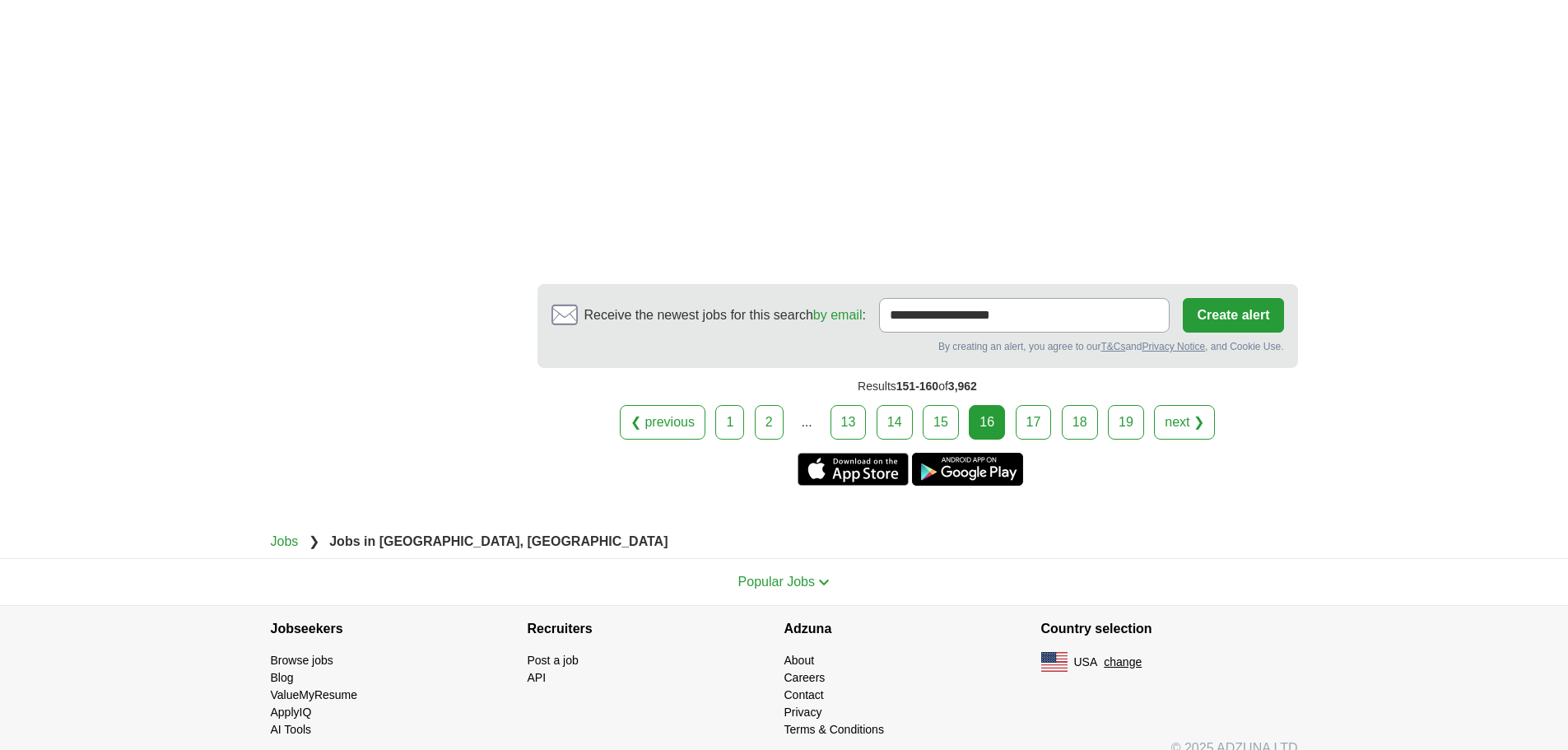
scroll to position [3002, 0]
click at [1039, 403] on link "17" at bounding box center [1033, 420] width 37 height 35
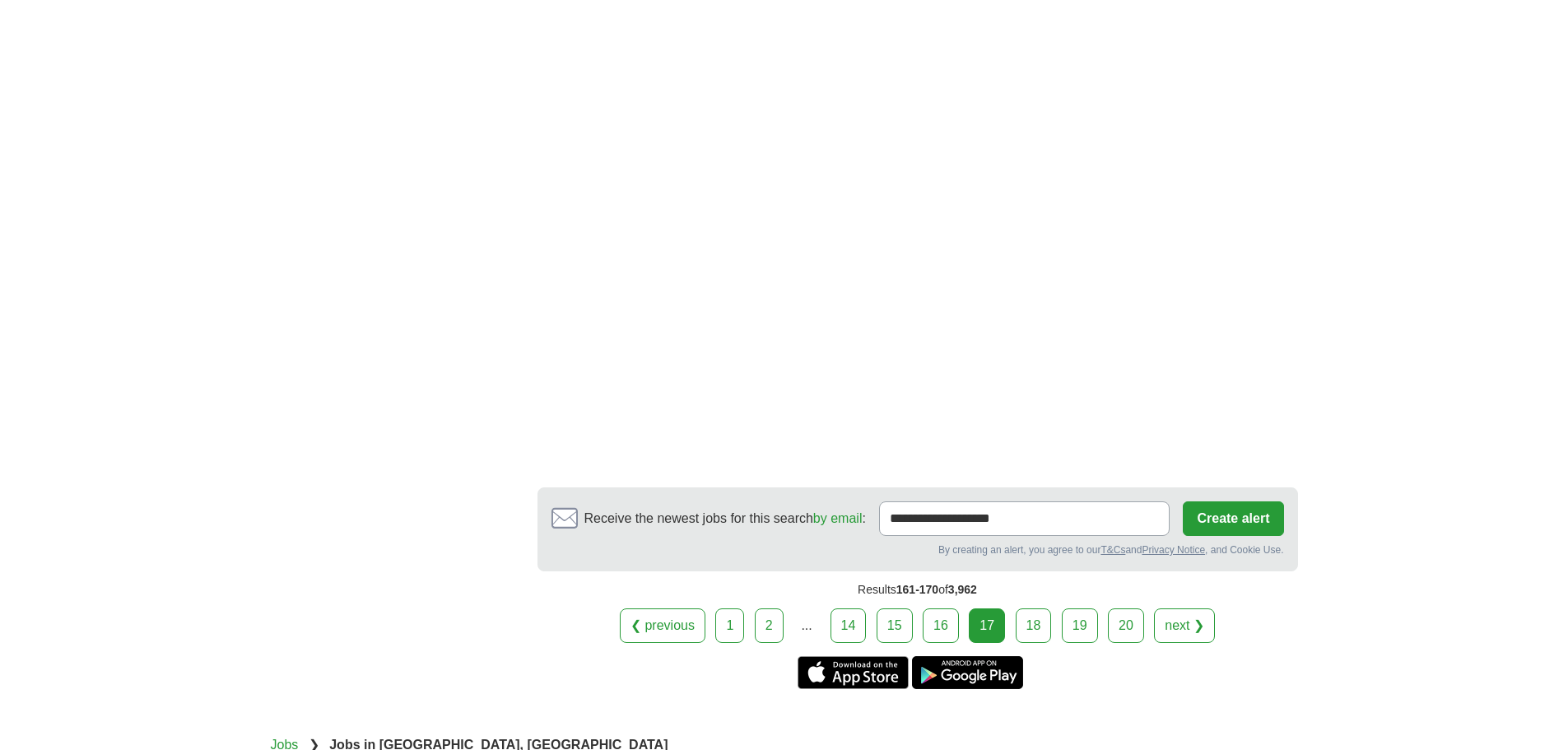
scroll to position [2880, 0]
click at [1024, 629] on link "18" at bounding box center [1033, 623] width 37 height 35
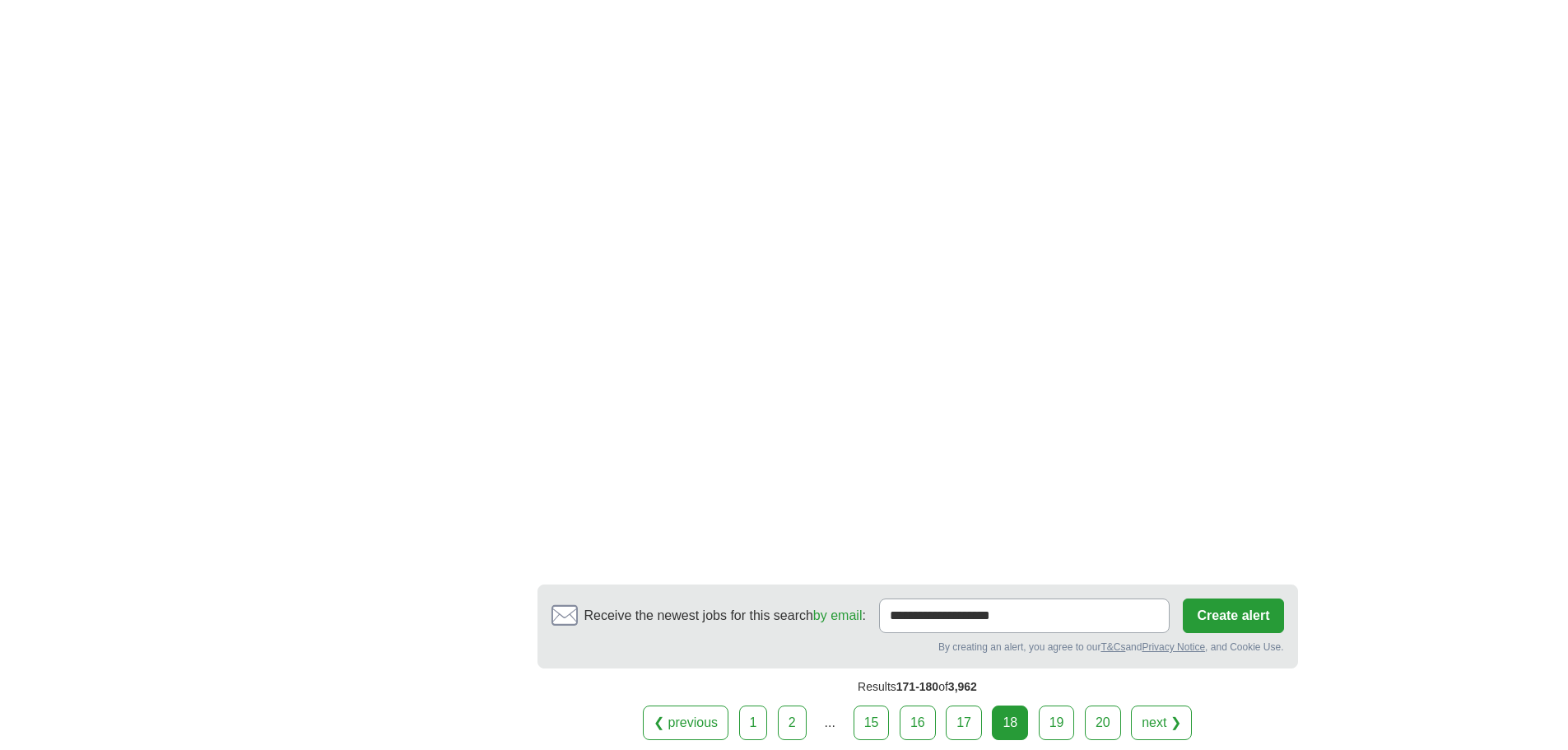
scroll to position [2715, 0]
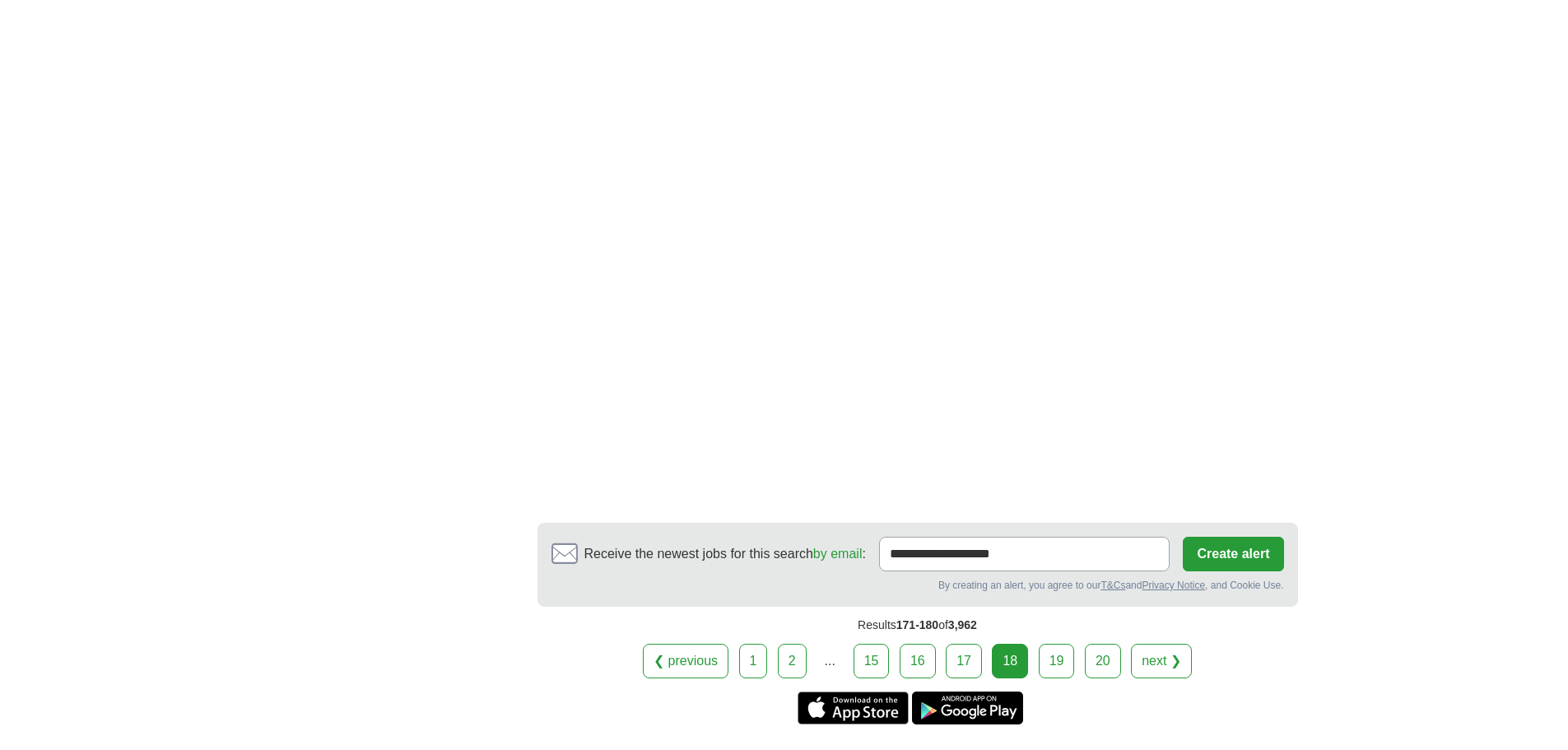
click at [1069, 644] on link "19" at bounding box center [1057, 661] width 37 height 35
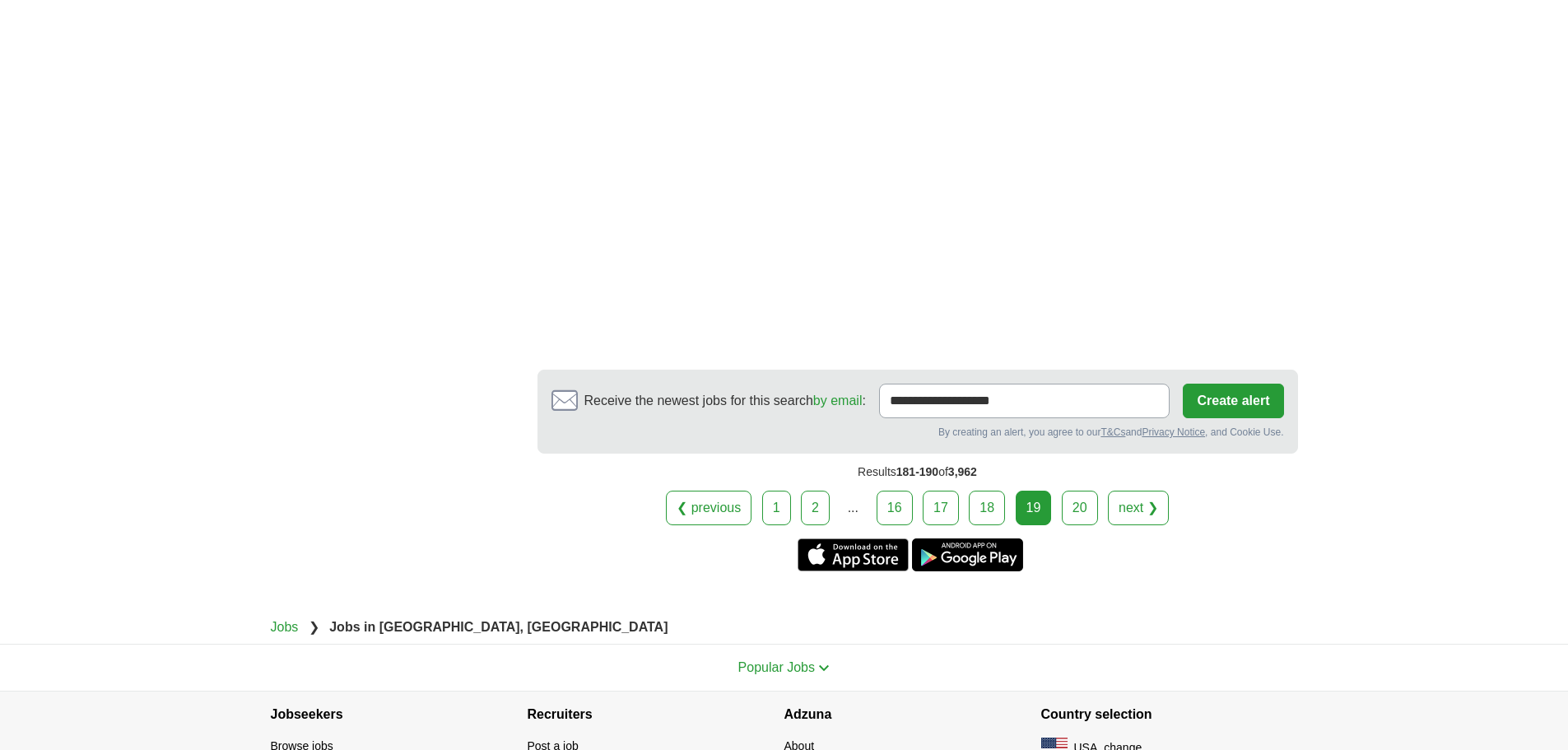
scroll to position [2880, 0]
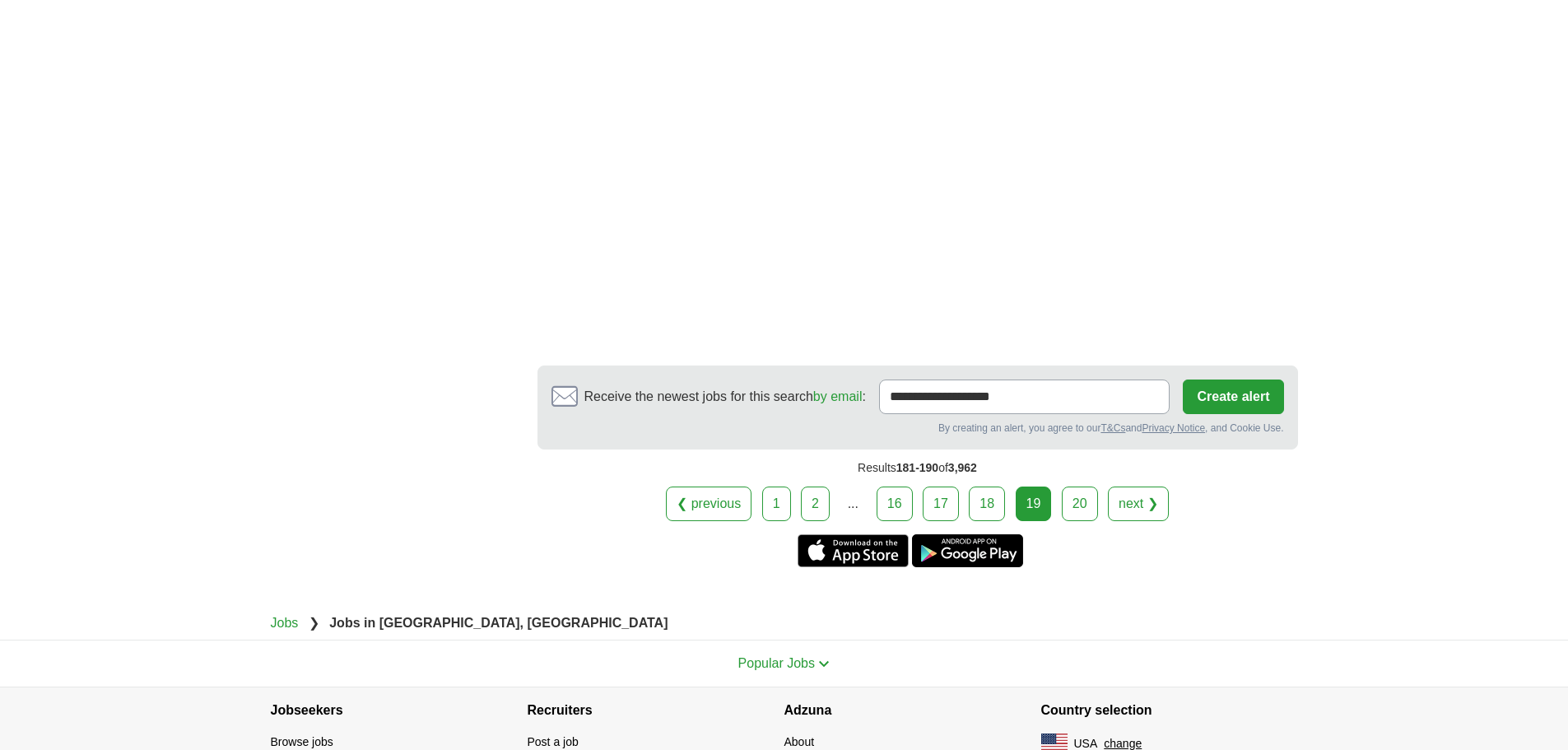
click at [1073, 487] on link "20" at bounding box center [1080, 504] width 37 height 35
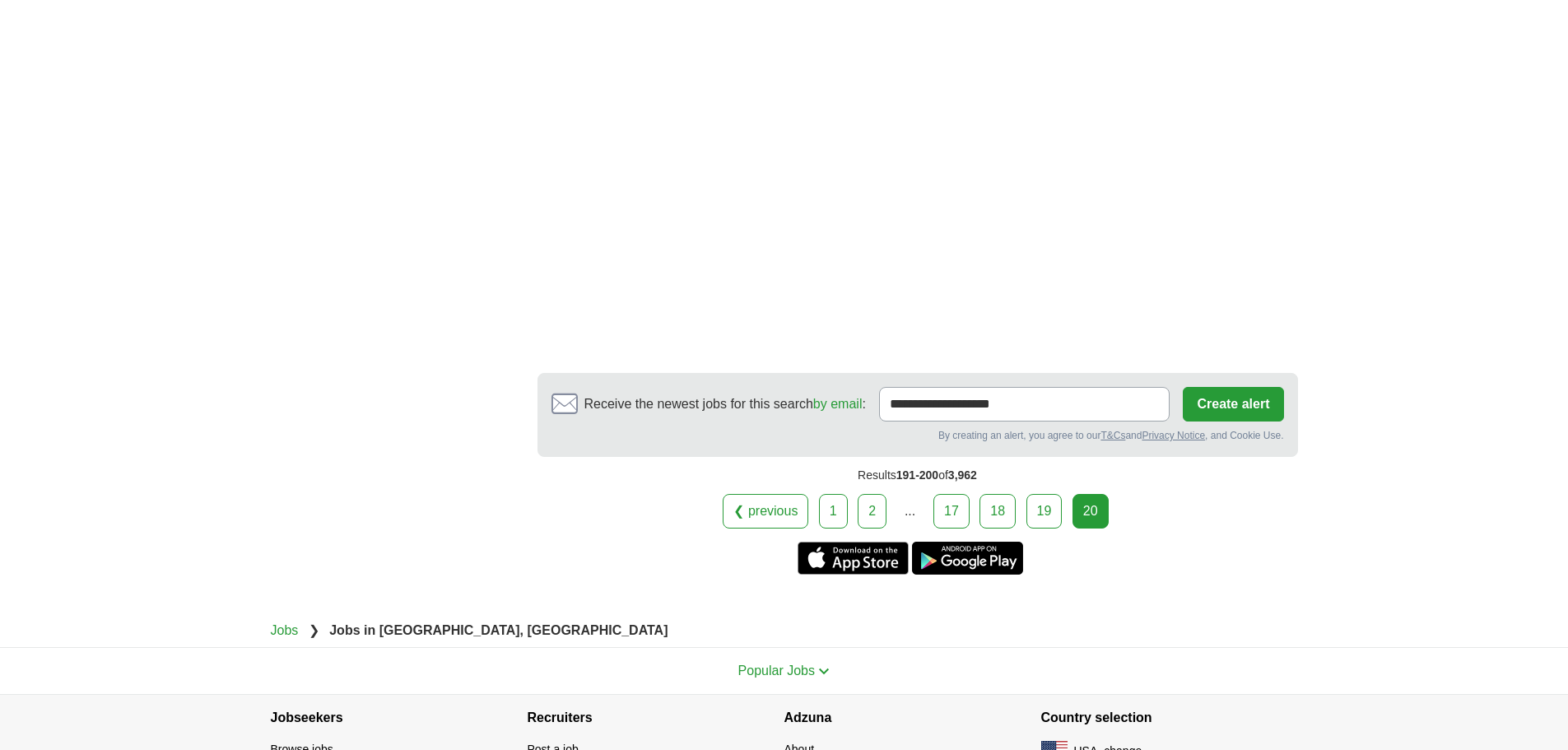
scroll to position [3044, 0]
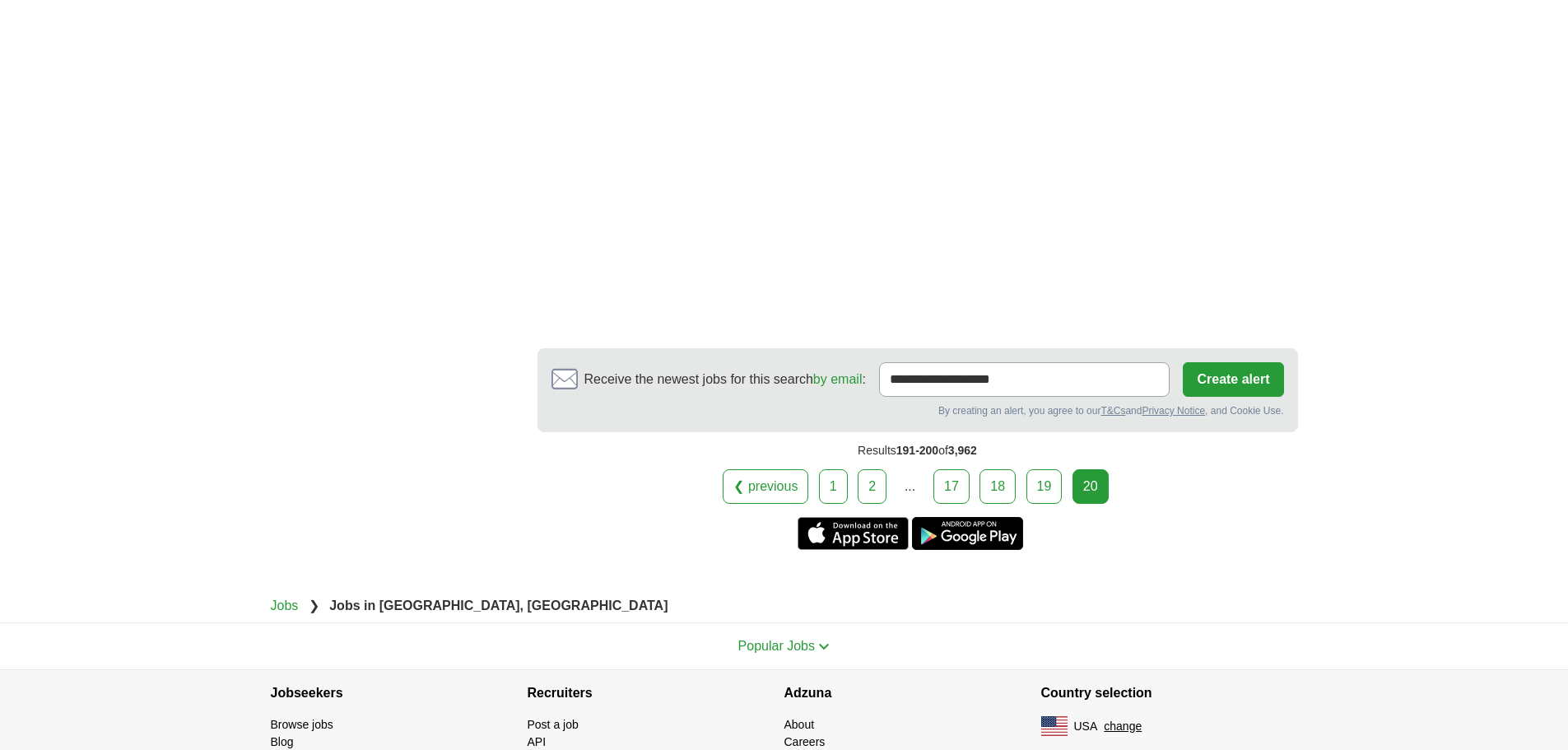
click at [1091, 476] on div "20" at bounding box center [1090, 486] width 37 height 35
